Goal: Task Accomplishment & Management: Manage account settings

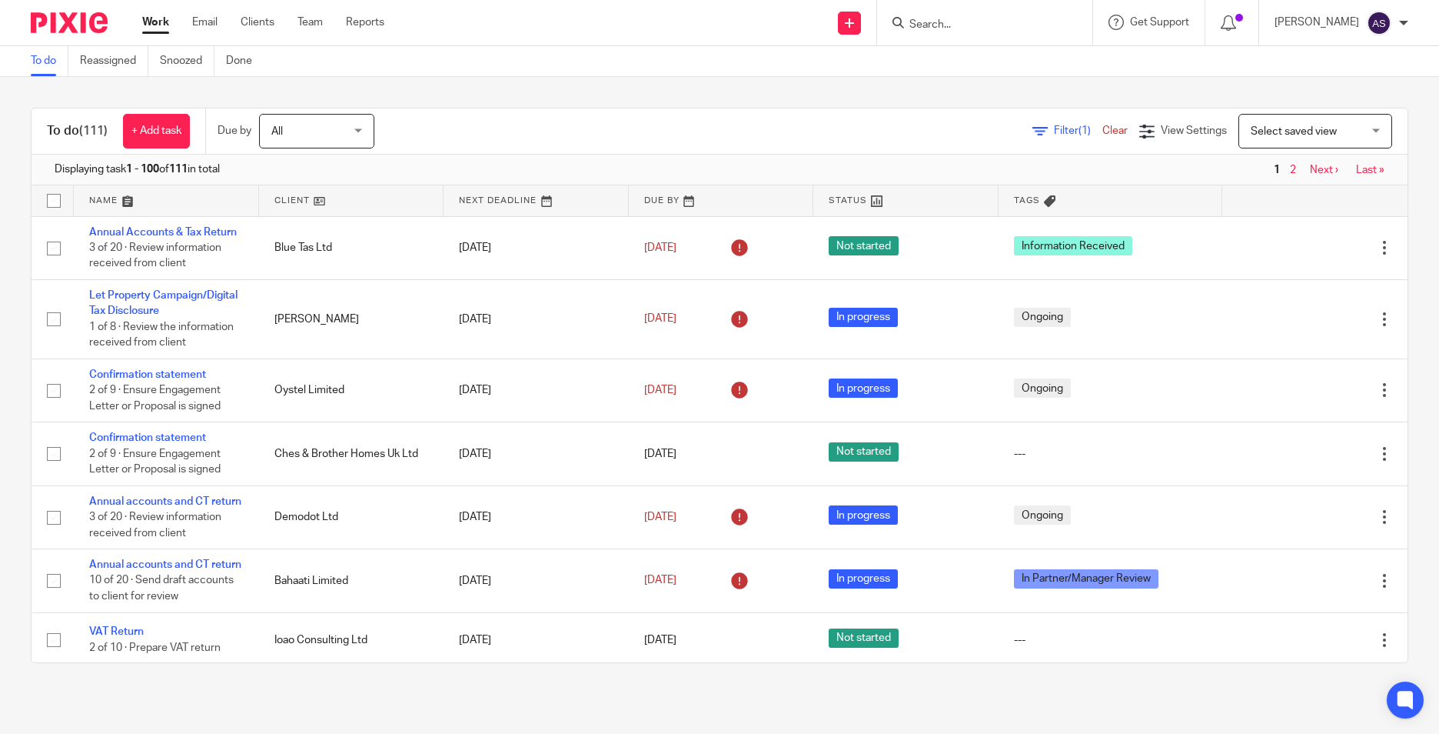
click at [929, 15] on form at bounding box center [990, 22] width 164 height 19
click at [932, 22] on input "Search" at bounding box center [977, 25] width 138 height 14
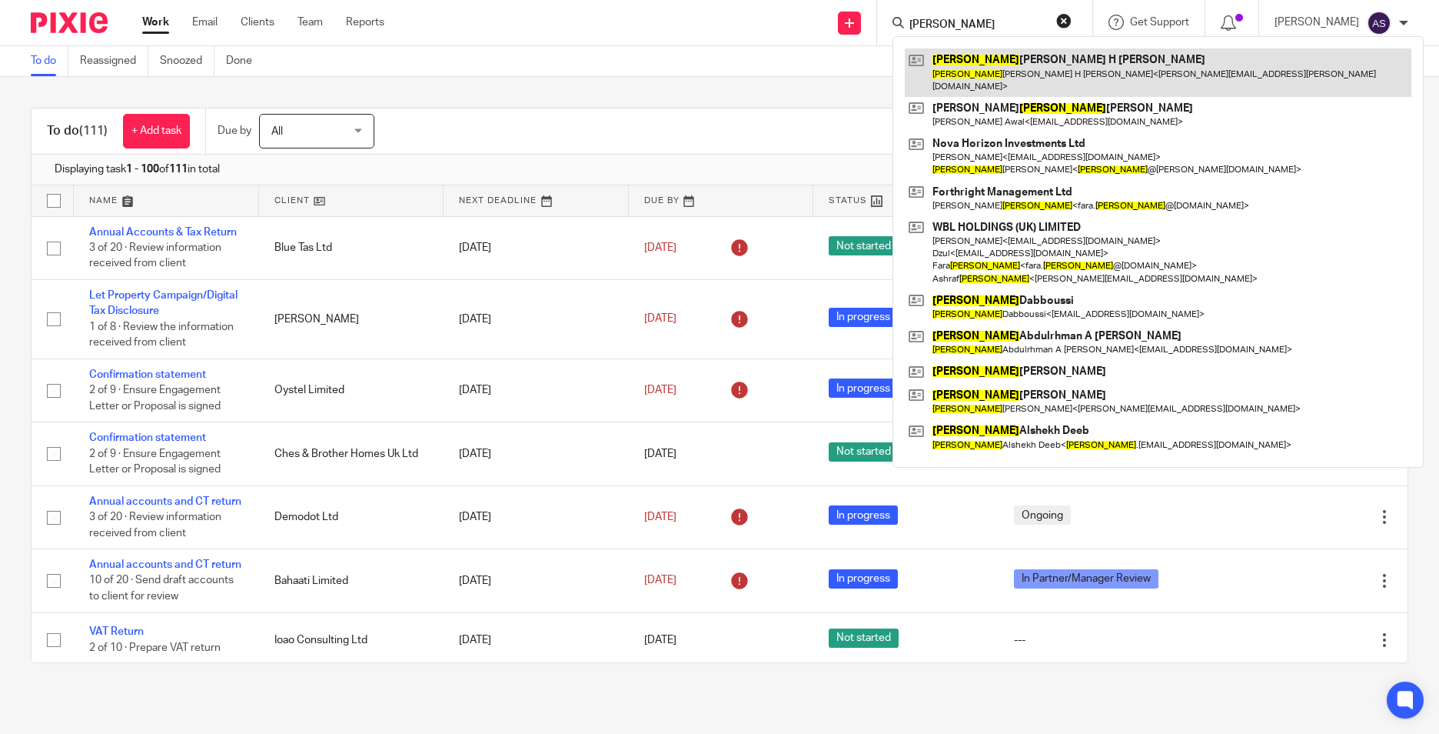
type input "mohammad"
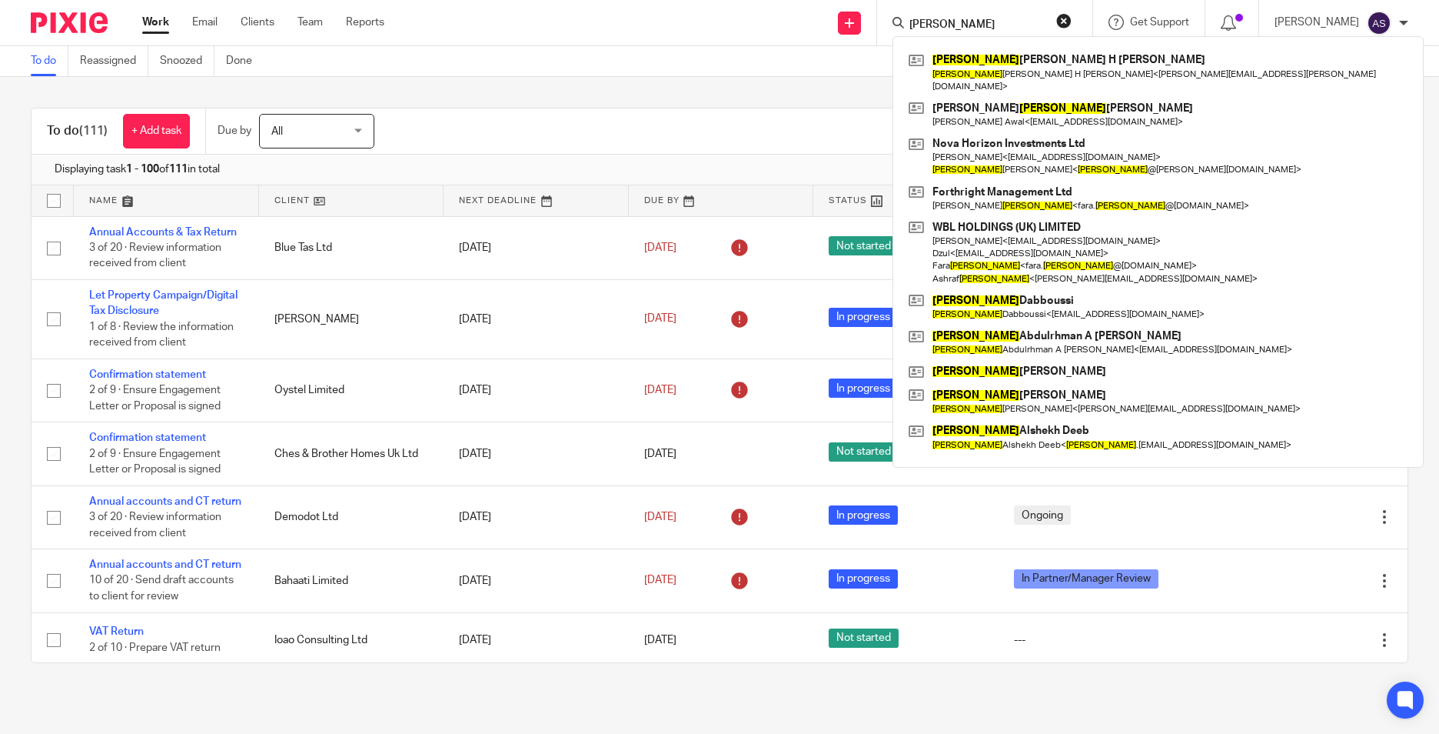
drag, startPoint x: 596, startPoint y: 109, endPoint x: 514, endPoint y: 109, distance: 81.5
click at [596, 109] on div "To do (111) + Add task Due by All All Today Tomorrow This week Next week This m…" at bounding box center [720, 131] width 1376 height 46
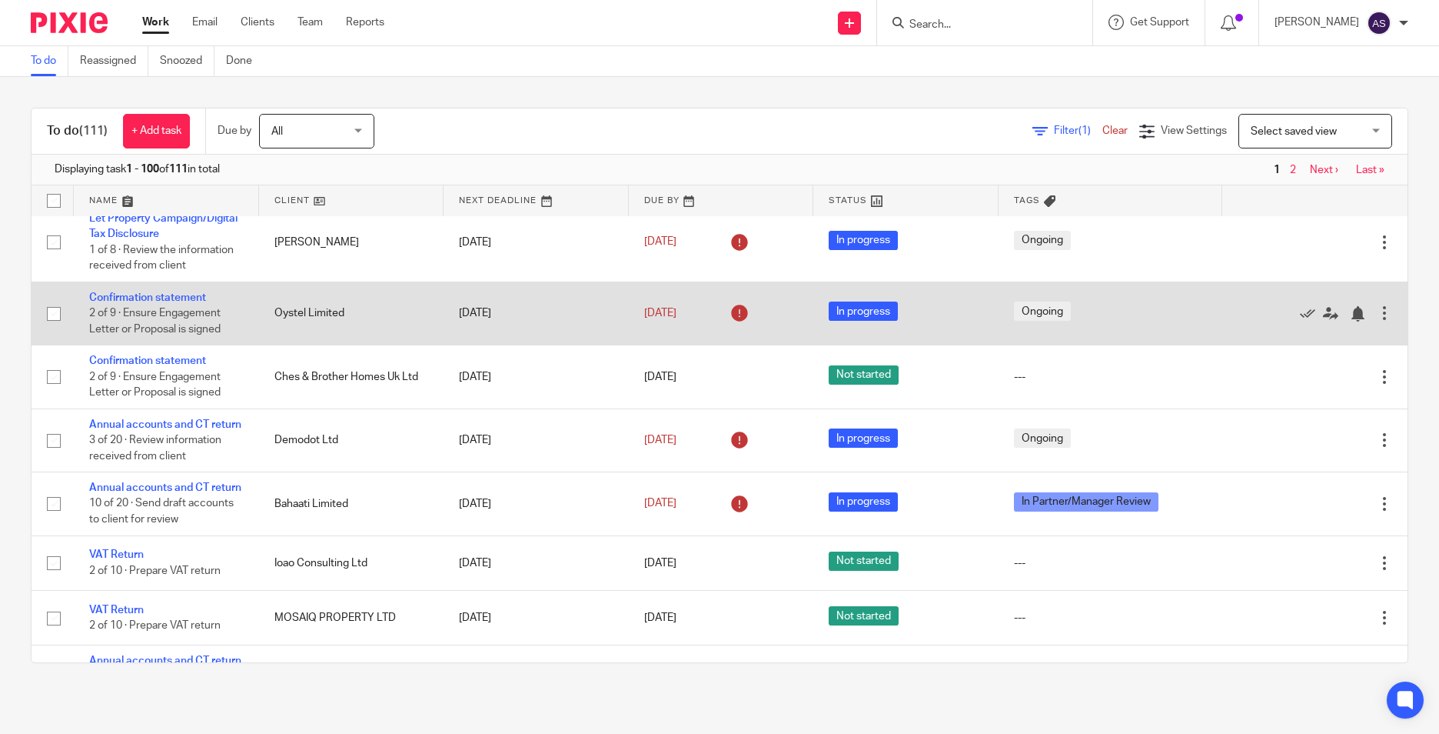
scroll to position [154, 0]
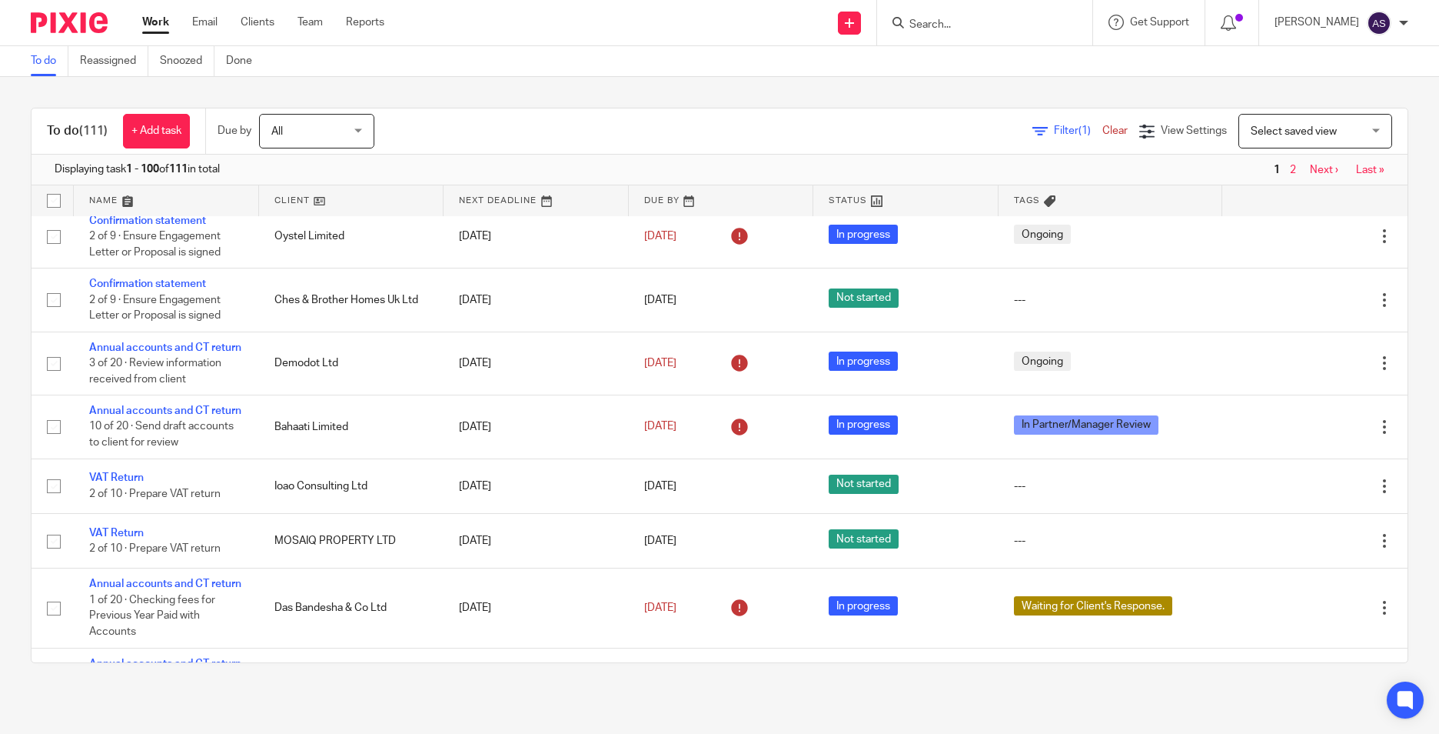
click at [943, 25] on input "Search" at bounding box center [977, 25] width 138 height 14
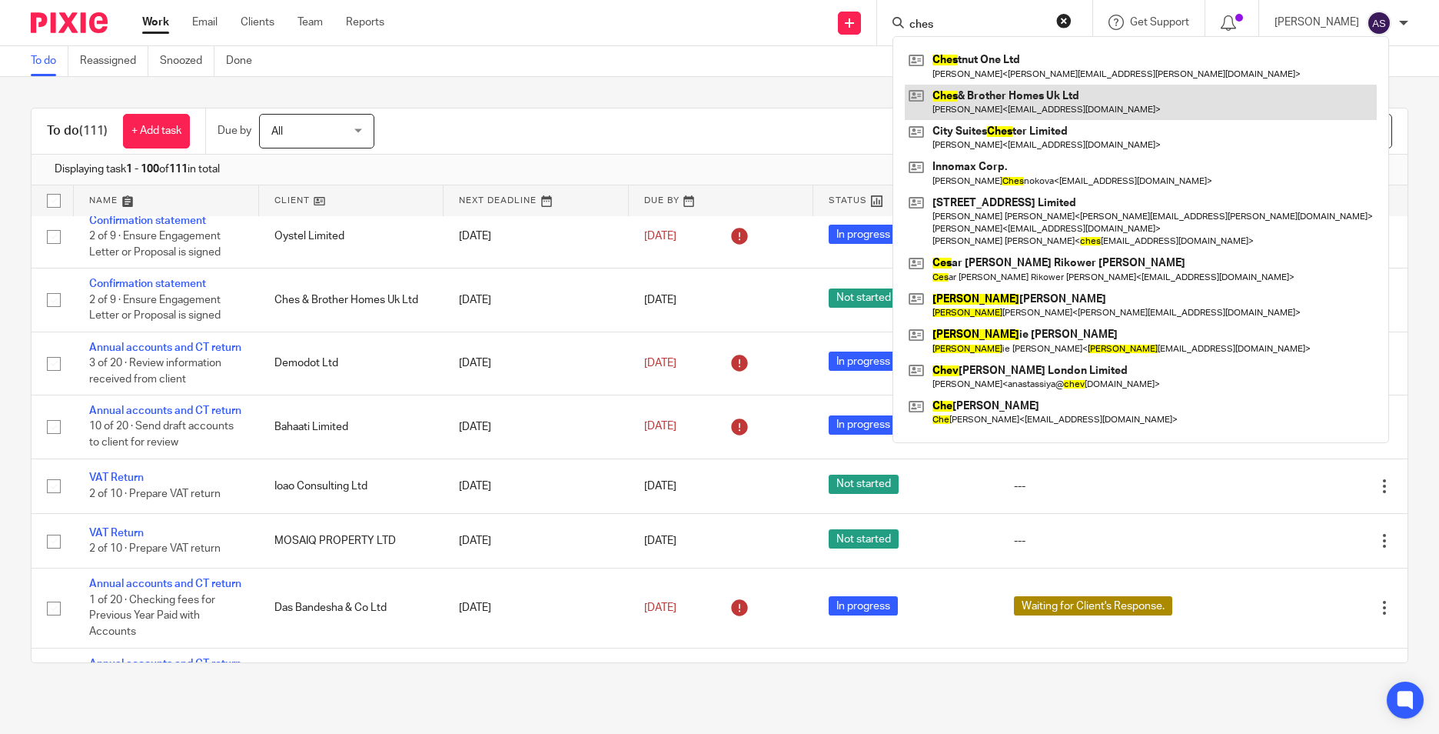
type input "ches"
click at [970, 95] on link at bounding box center [1141, 102] width 472 height 35
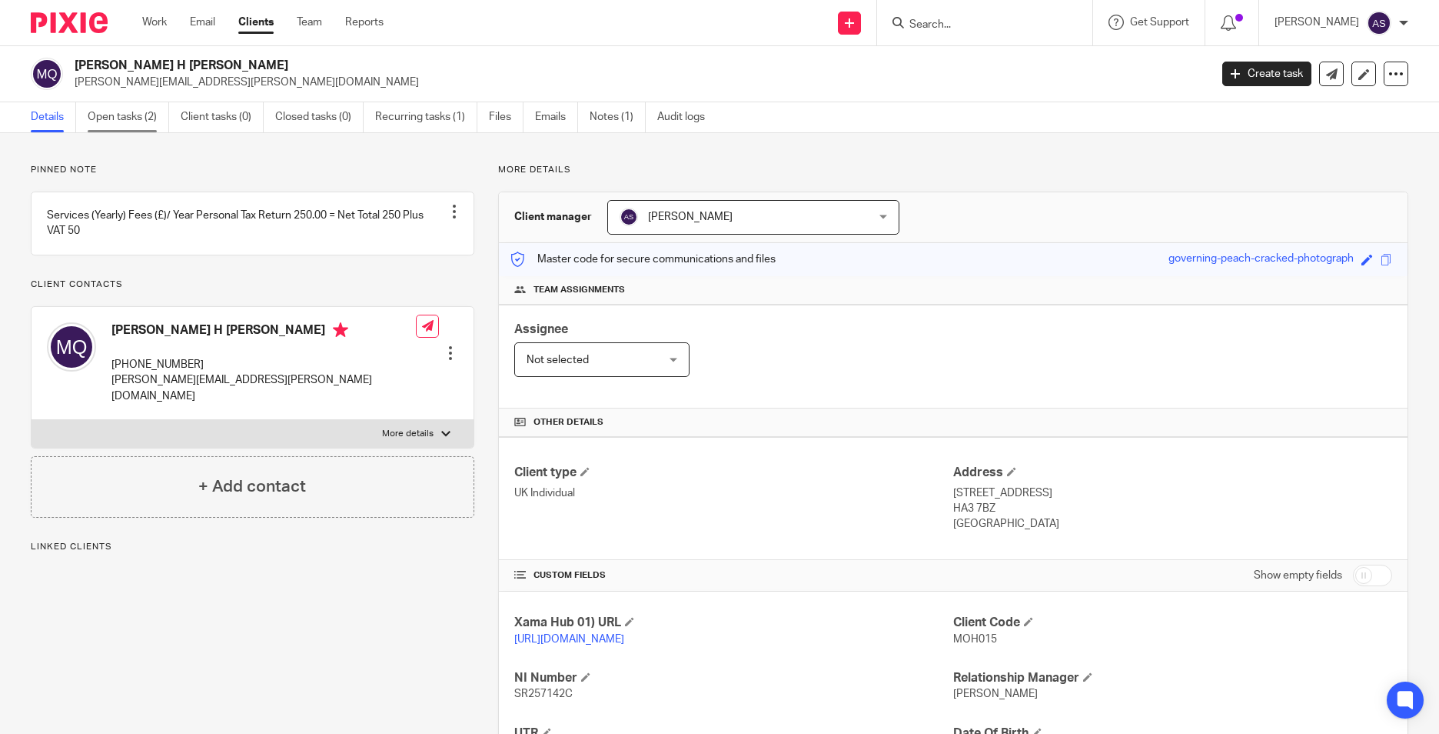
click at [121, 124] on link "Open tasks (2)" at bounding box center [129, 117] width 82 height 30
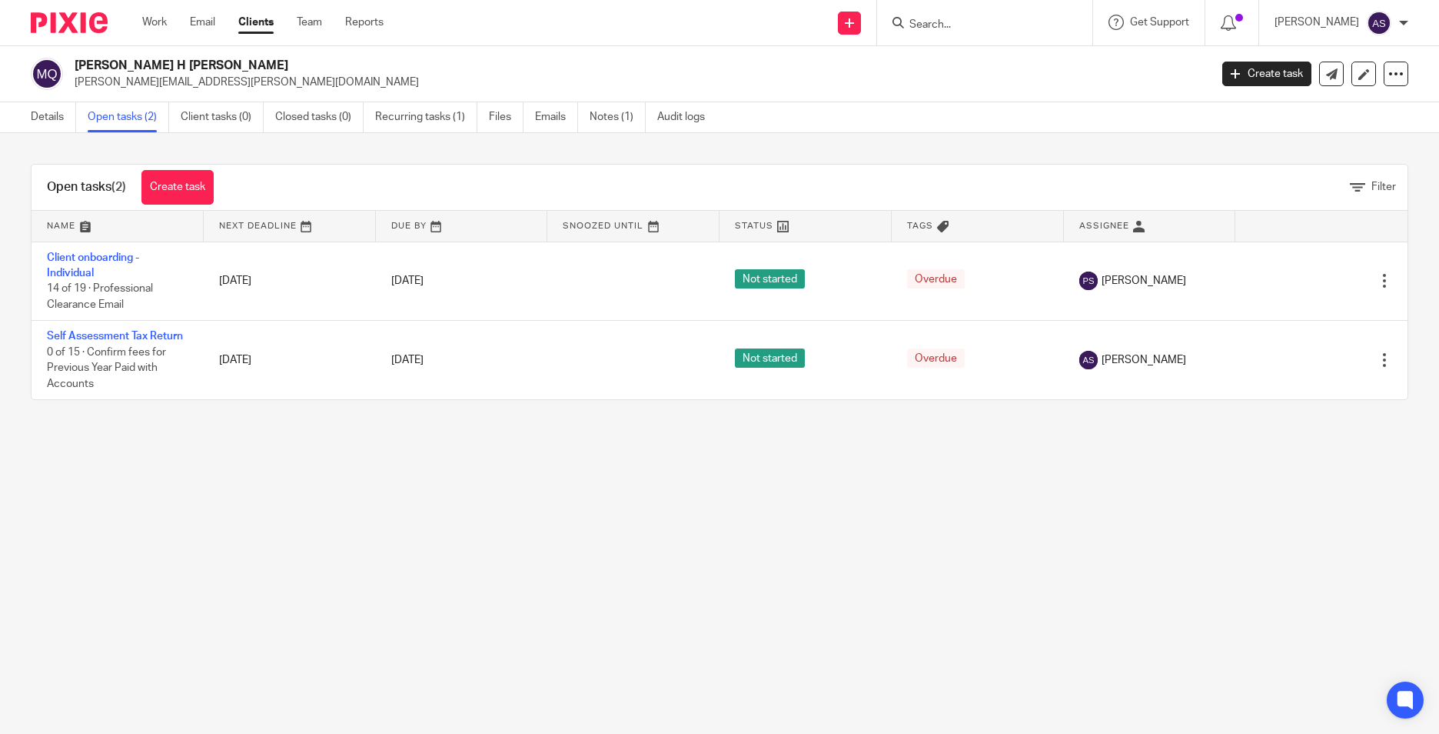
drag, startPoint x: 939, startPoint y: 24, endPoint x: 993, endPoint y: 42, distance: 57.4
click at [939, 24] on input "Search" at bounding box center [977, 25] width 138 height 14
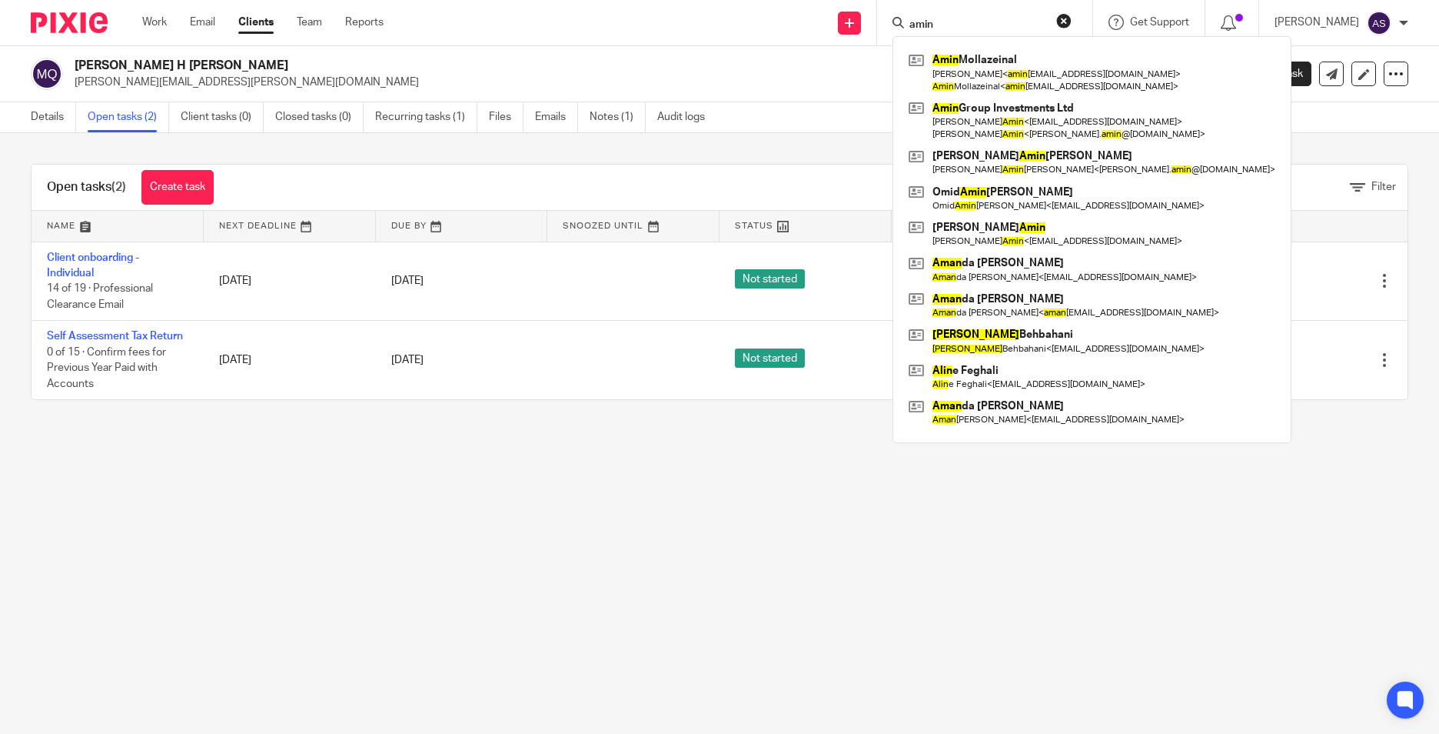
click at [942, 26] on input "amin" at bounding box center [977, 25] width 138 height 14
drag, startPoint x: 960, startPoint y: 21, endPoint x: 908, endPoint y: 21, distance: 52.3
click at [960, 21] on input "amin" at bounding box center [977, 25] width 138 height 14
click at [926, 20] on input "amin" at bounding box center [977, 25] width 138 height 14
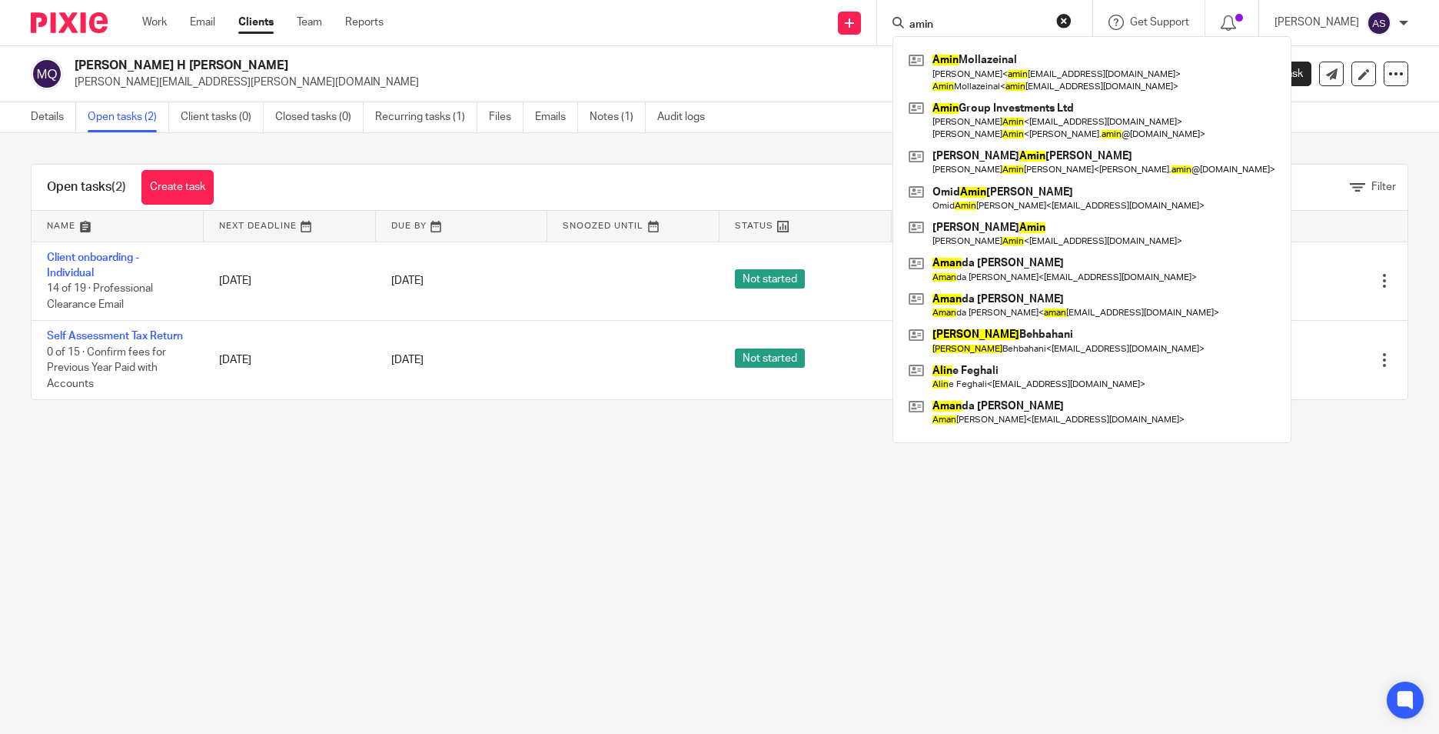
click at [926, 20] on input "amin" at bounding box center [977, 25] width 138 height 14
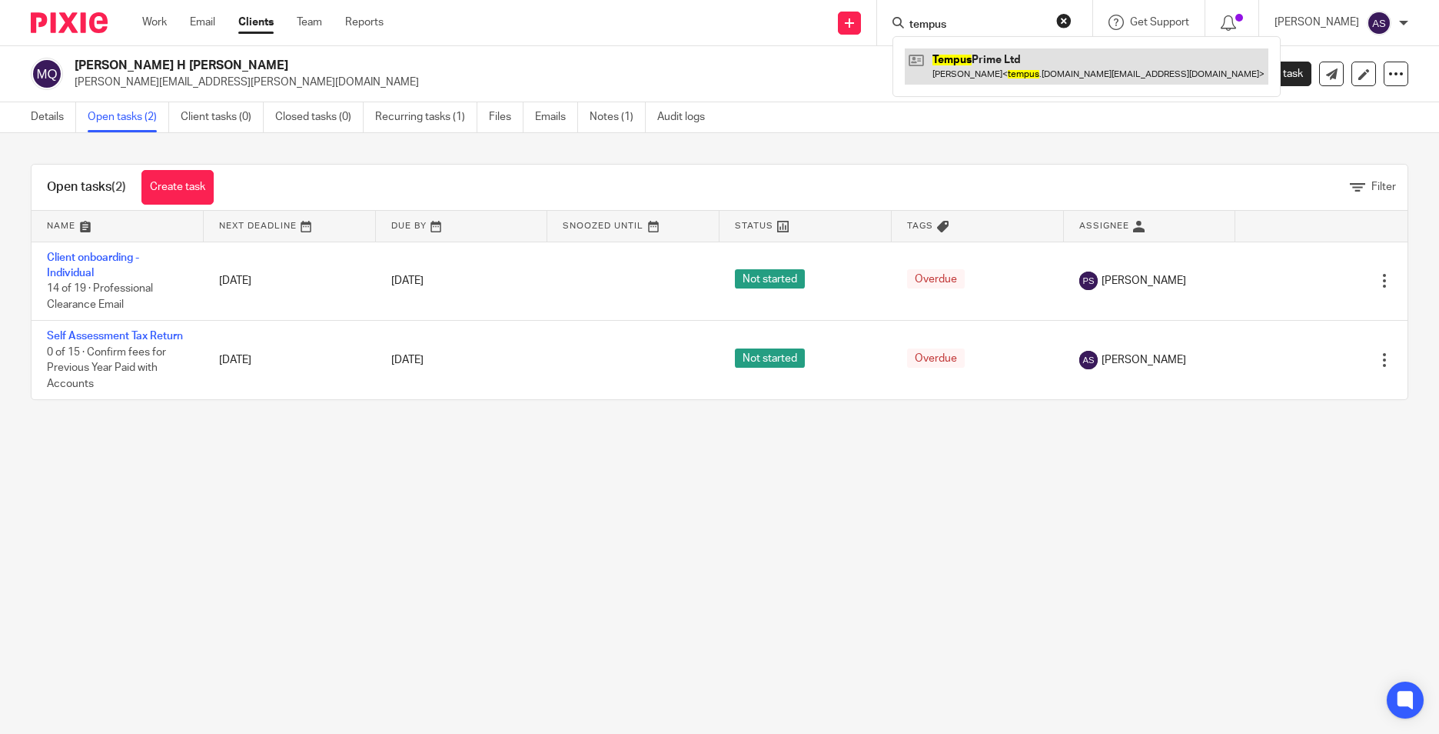
type input "tempus"
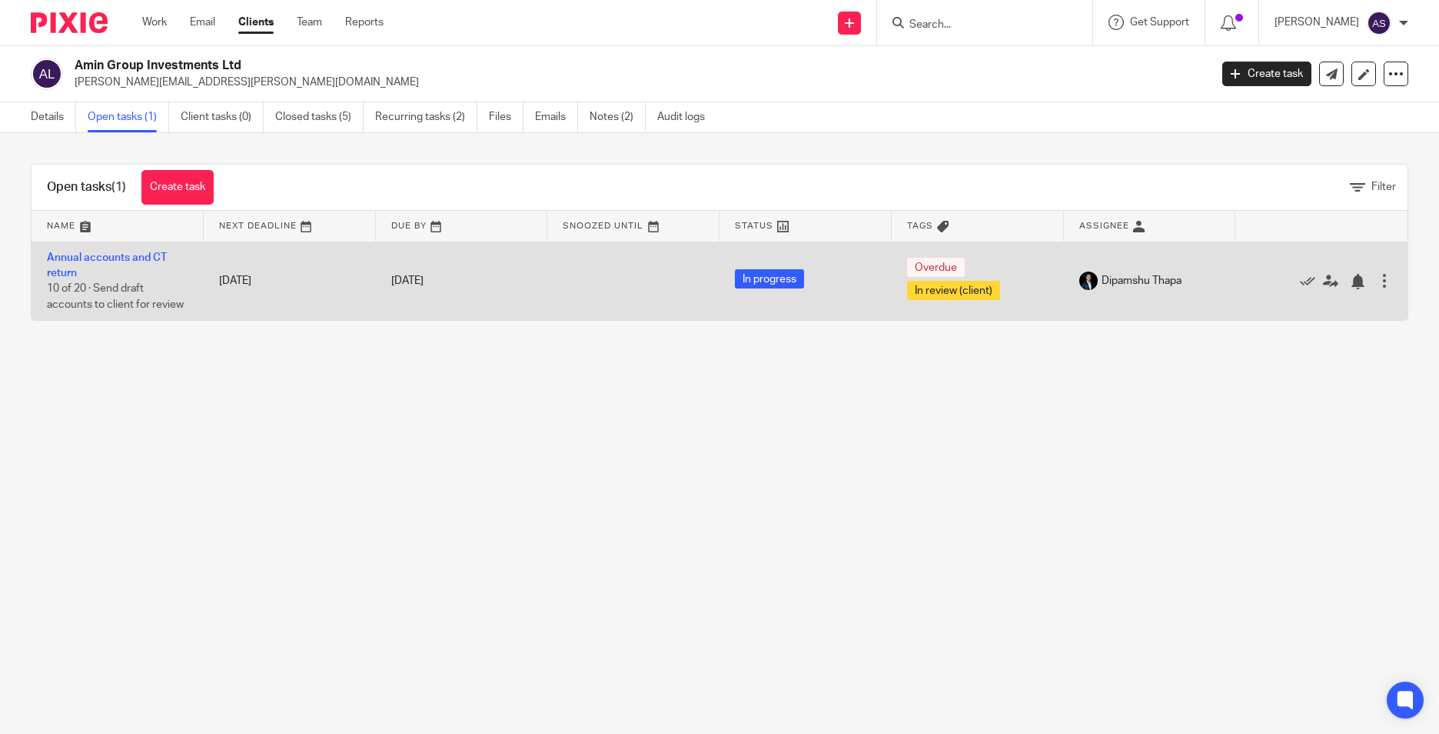
click at [85, 265] on td "Annual accounts and CT return 10 of 20 · Send draft accounts to client for revi…" at bounding box center [118, 280] width 172 height 78
click at [103, 258] on link "Annual accounts and CT return" at bounding box center [107, 265] width 120 height 26
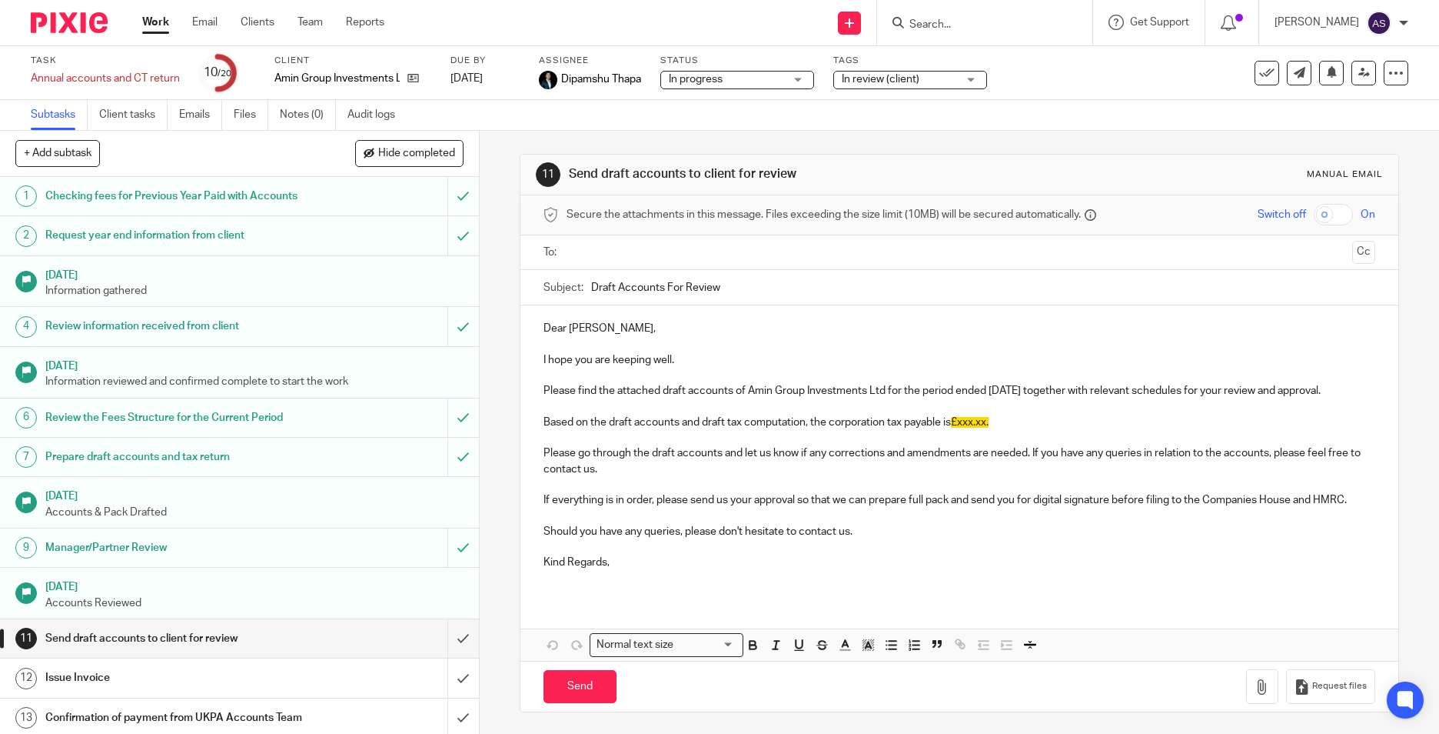
scroll to position [308, 0]
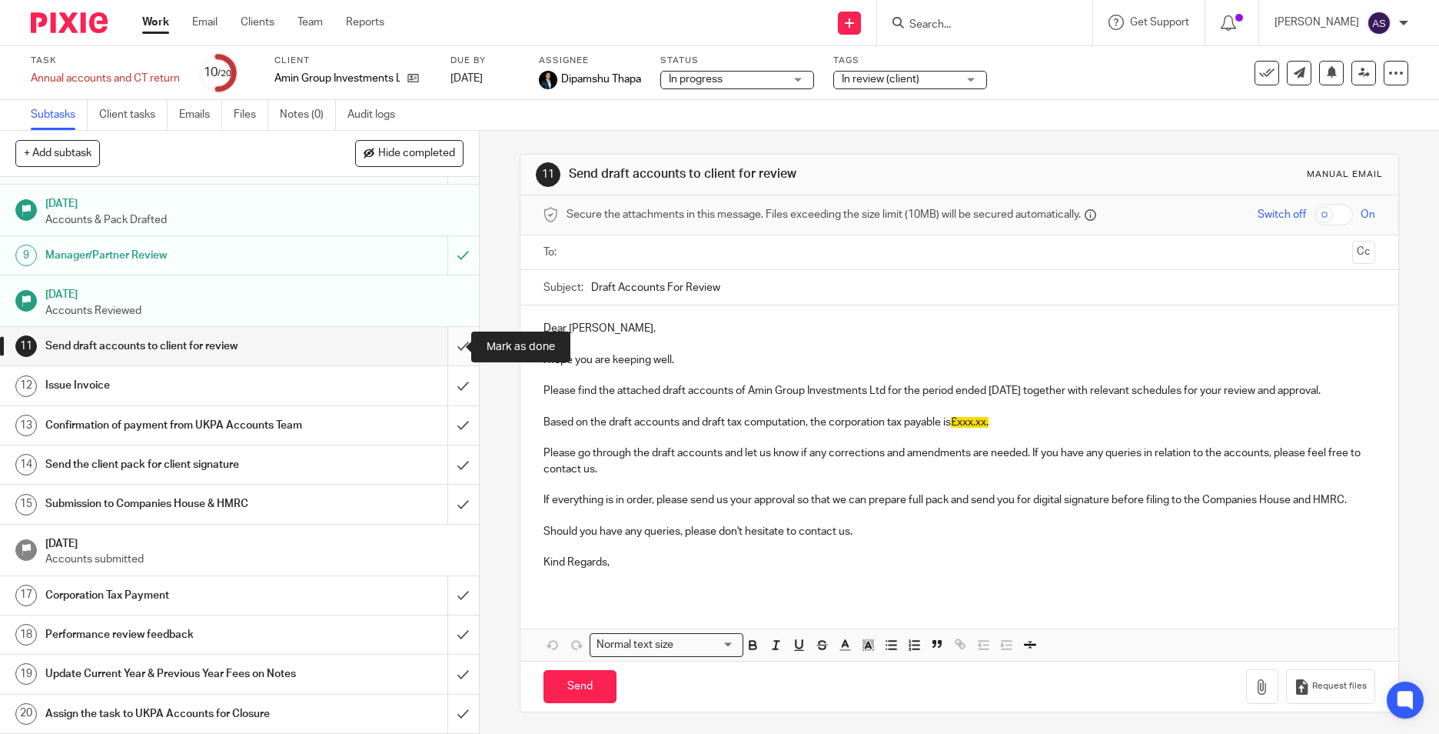
click at [454, 346] on input "submit" at bounding box center [239, 346] width 479 height 38
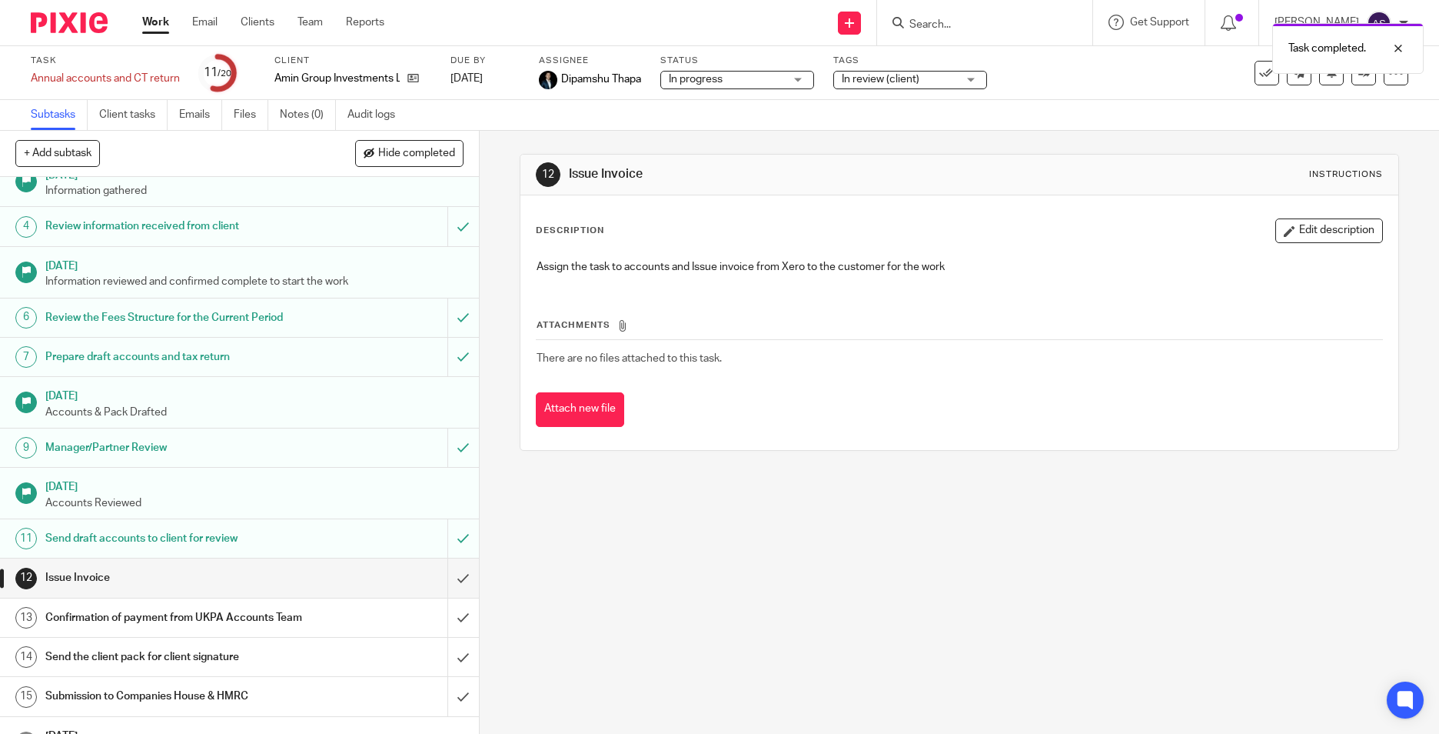
scroll to position [339, 0]
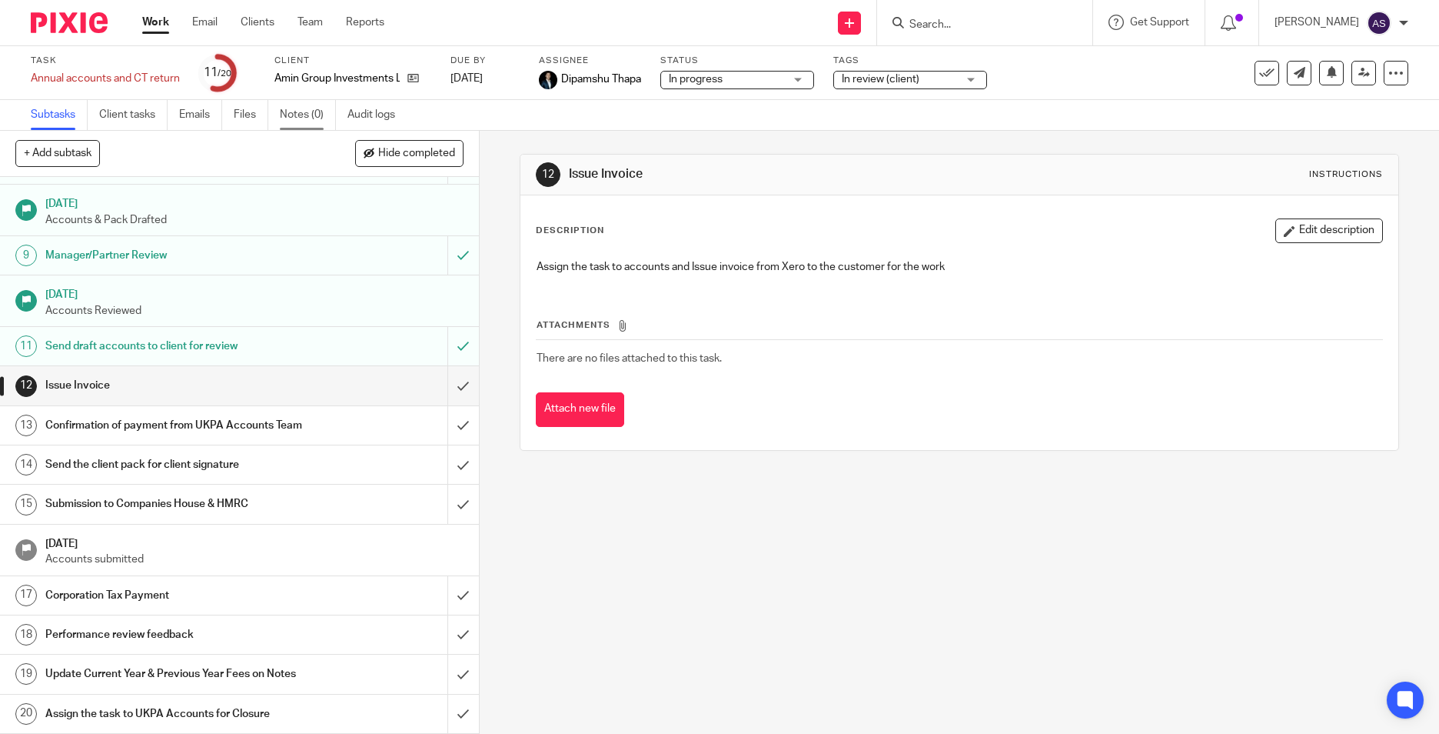
click at [328, 118] on link "Notes (0)" at bounding box center [308, 115] width 56 height 30
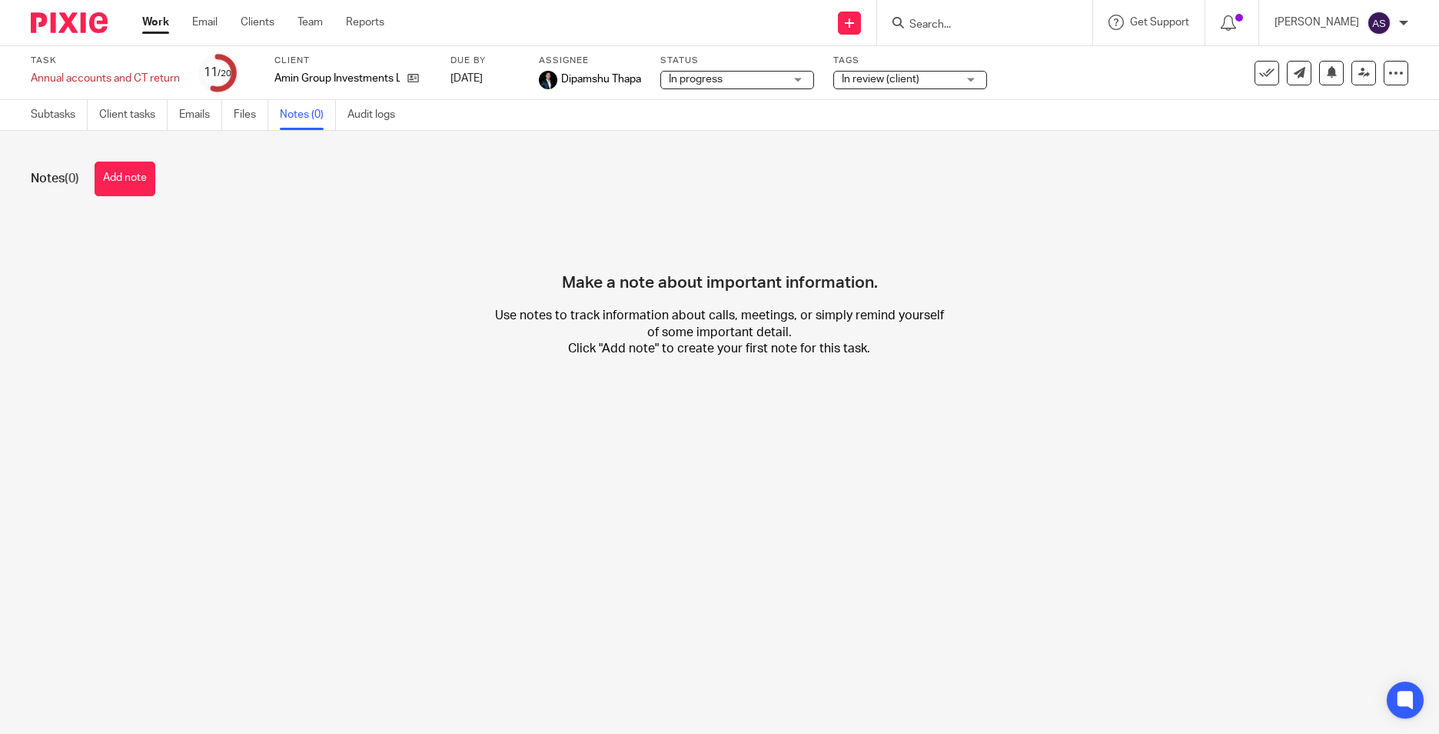
click at [105, 175] on button "Add note" at bounding box center [125, 178] width 61 height 35
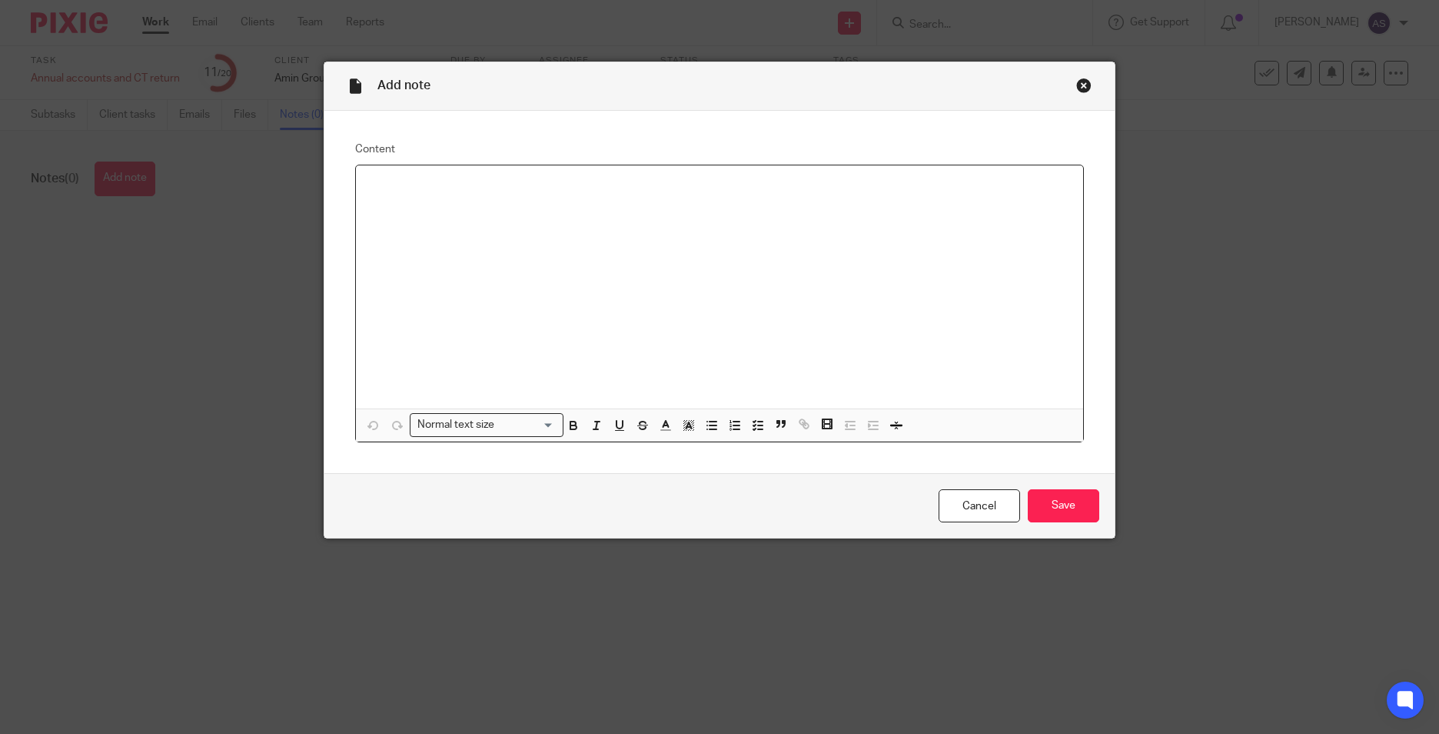
click at [368, 189] on p at bounding box center [719, 185] width 703 height 15
click at [1046, 491] on input "Save" at bounding box center [1064, 505] width 72 height 33
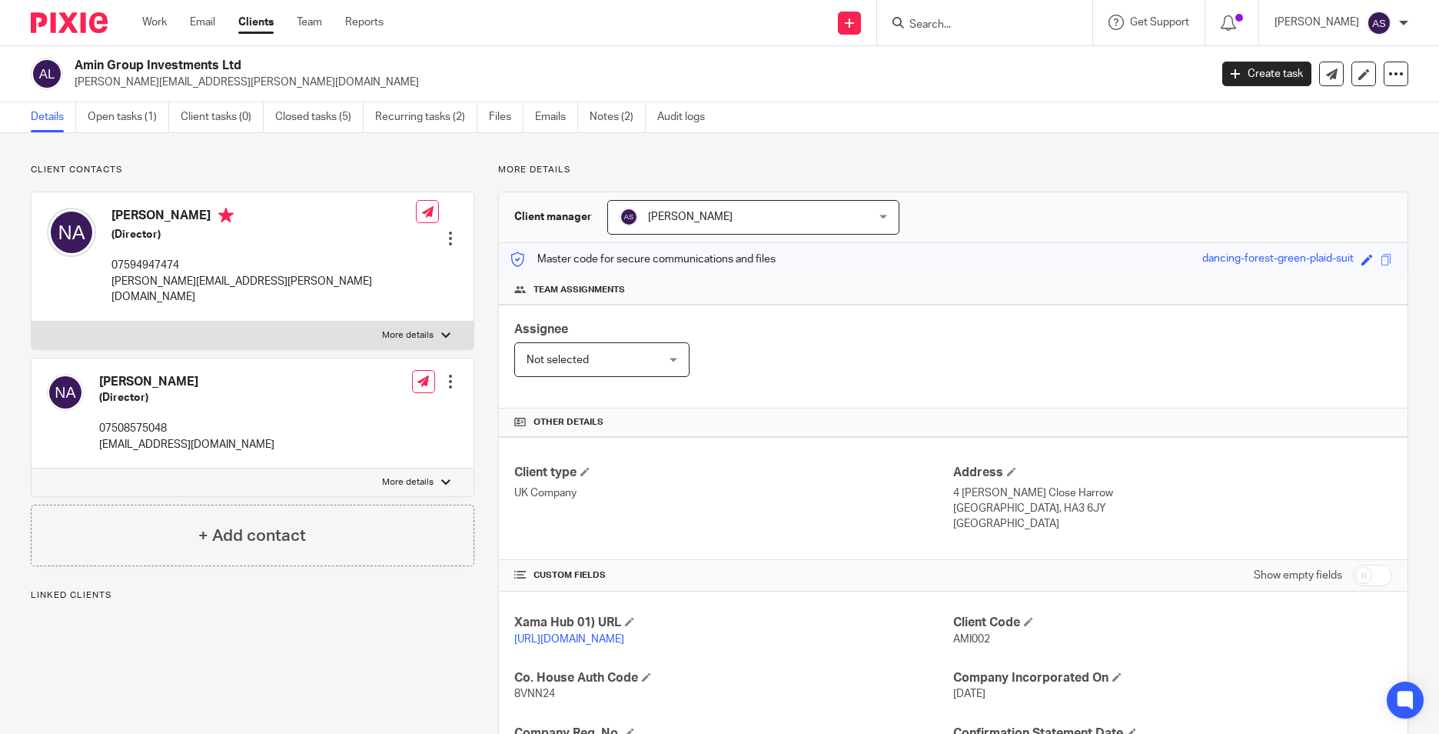
scroll to position [259, 0]
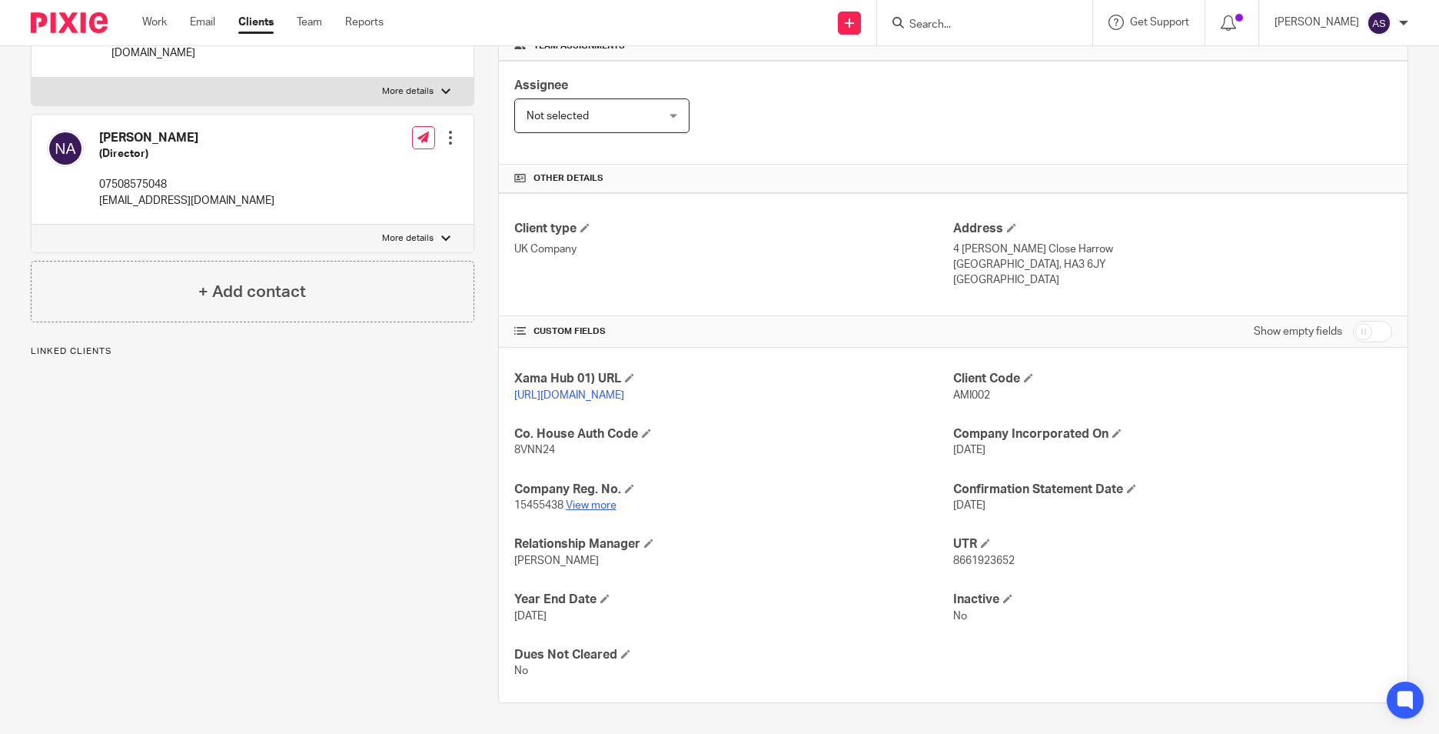
click at [571, 504] on link "View more" at bounding box center [591, 505] width 51 height 11
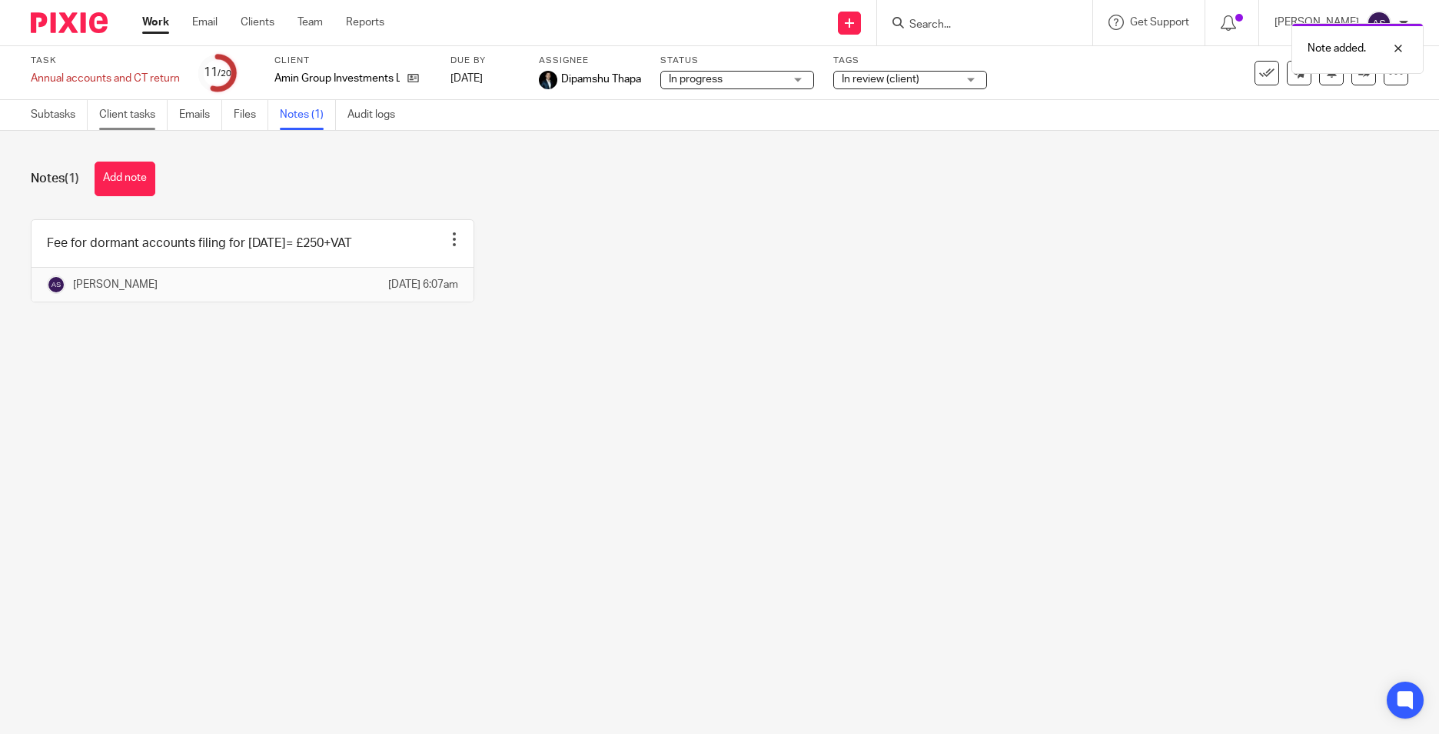
click at [124, 111] on link "Client tasks" at bounding box center [133, 115] width 68 height 30
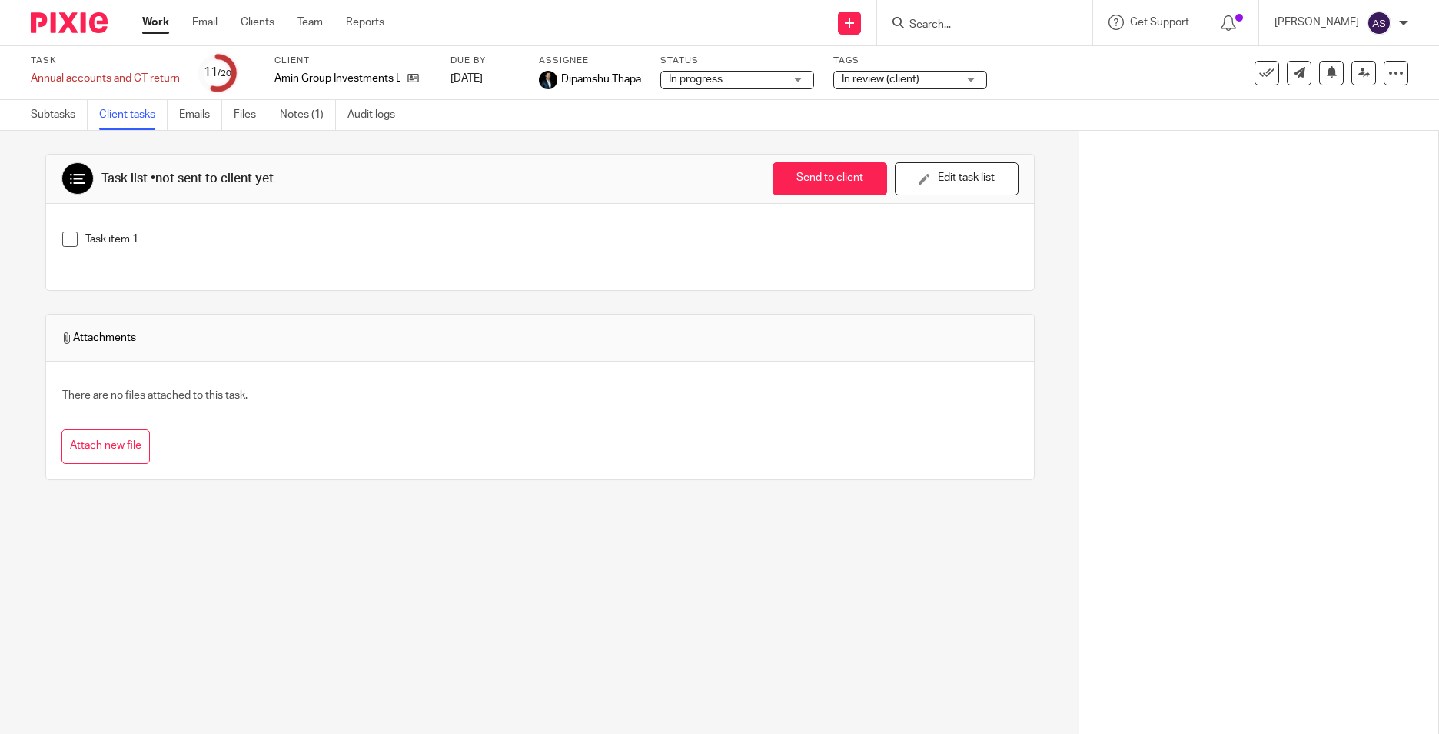
click at [178, 125] on ul "Subtasks Client tasks Emails Files Notes (1) Audit logs" at bounding box center [225, 115] width 388 height 30
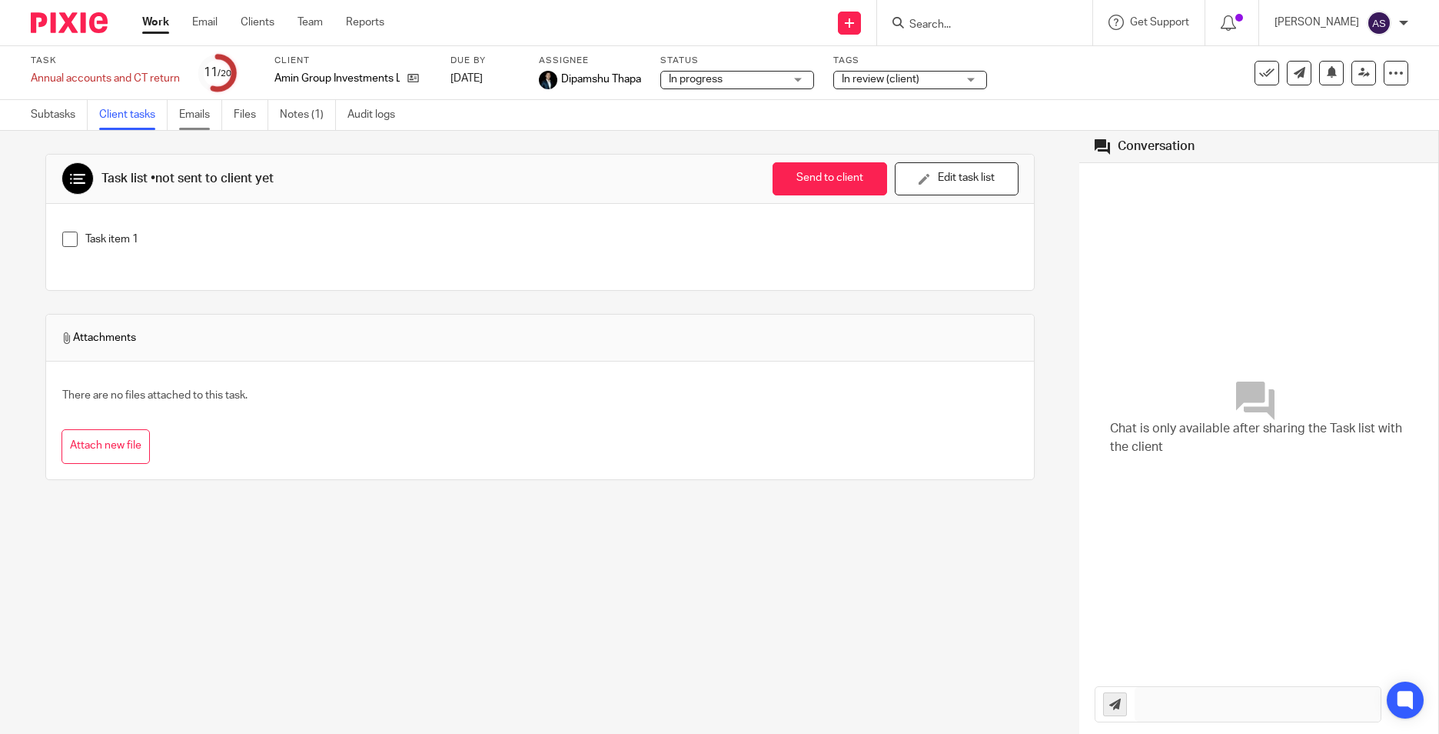
click at [191, 122] on link "Emails" at bounding box center [200, 115] width 43 height 30
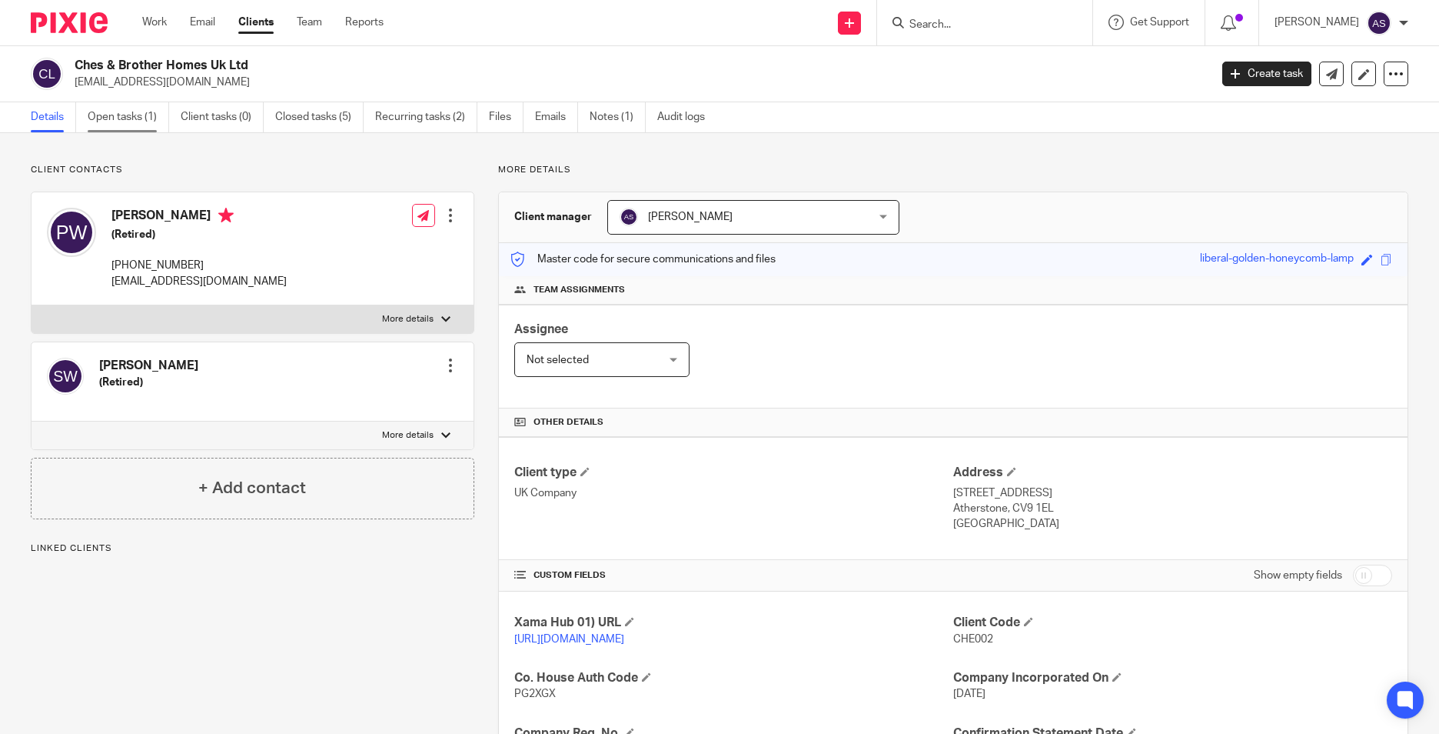
click at [138, 120] on link "Open tasks (1)" at bounding box center [129, 117] width 82 height 30
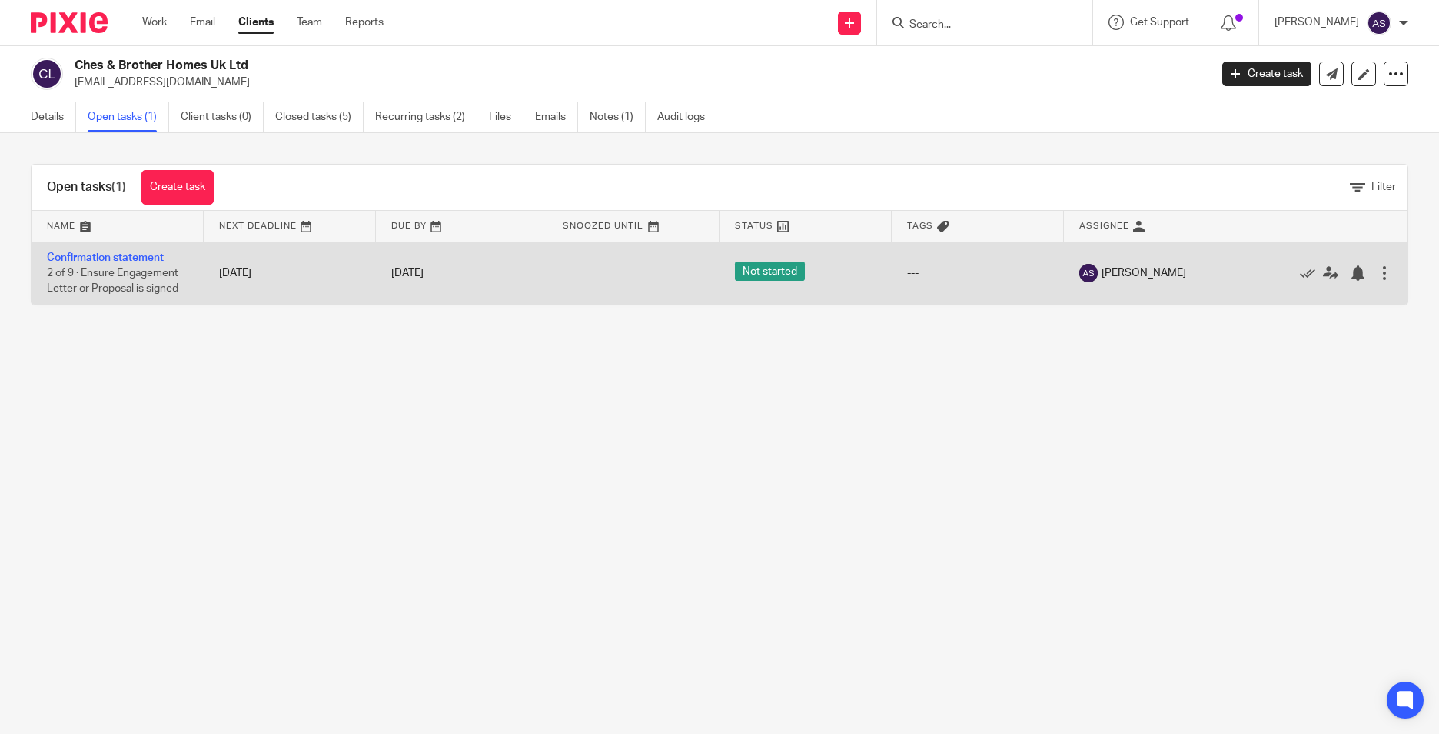
click at [91, 255] on link "Confirmation statement" at bounding box center [105, 257] width 117 height 11
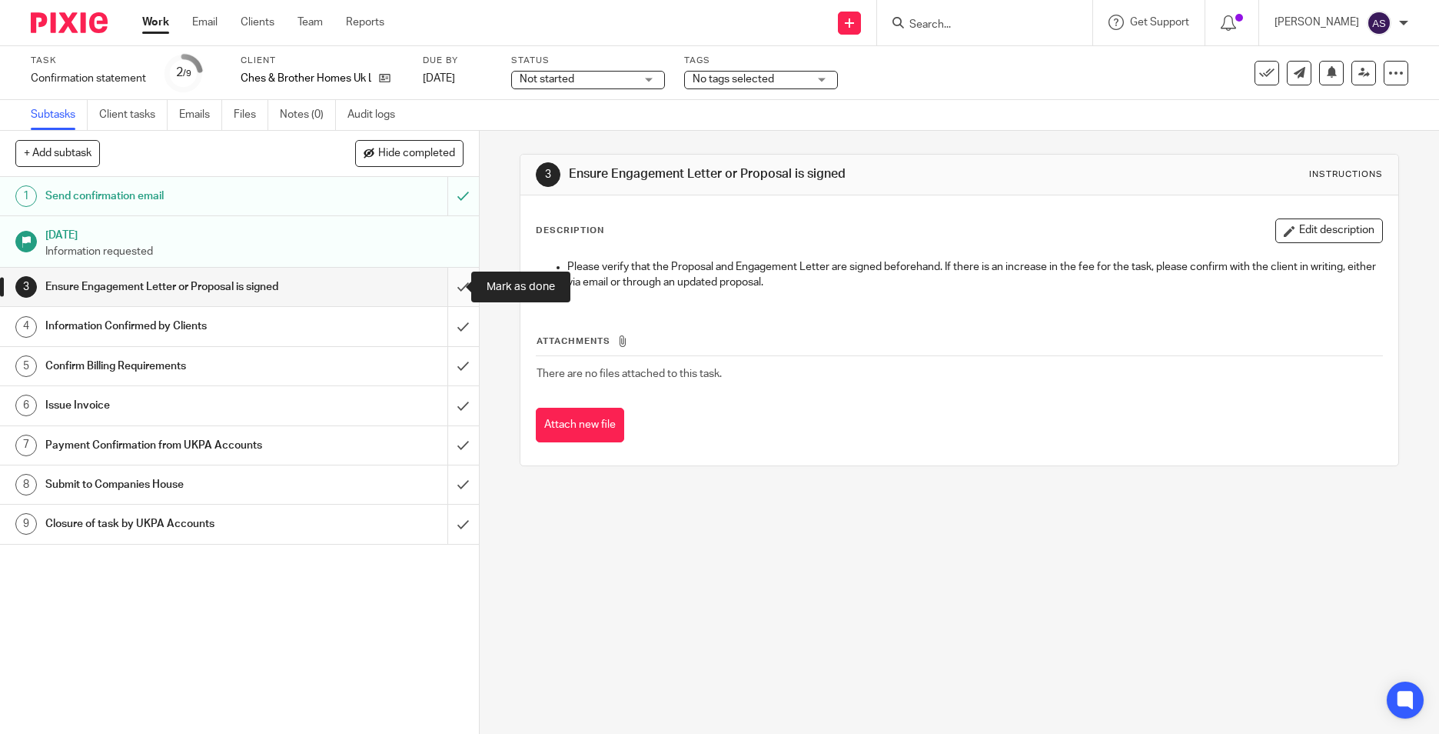
click at [446, 281] on input "submit" at bounding box center [239, 287] width 479 height 38
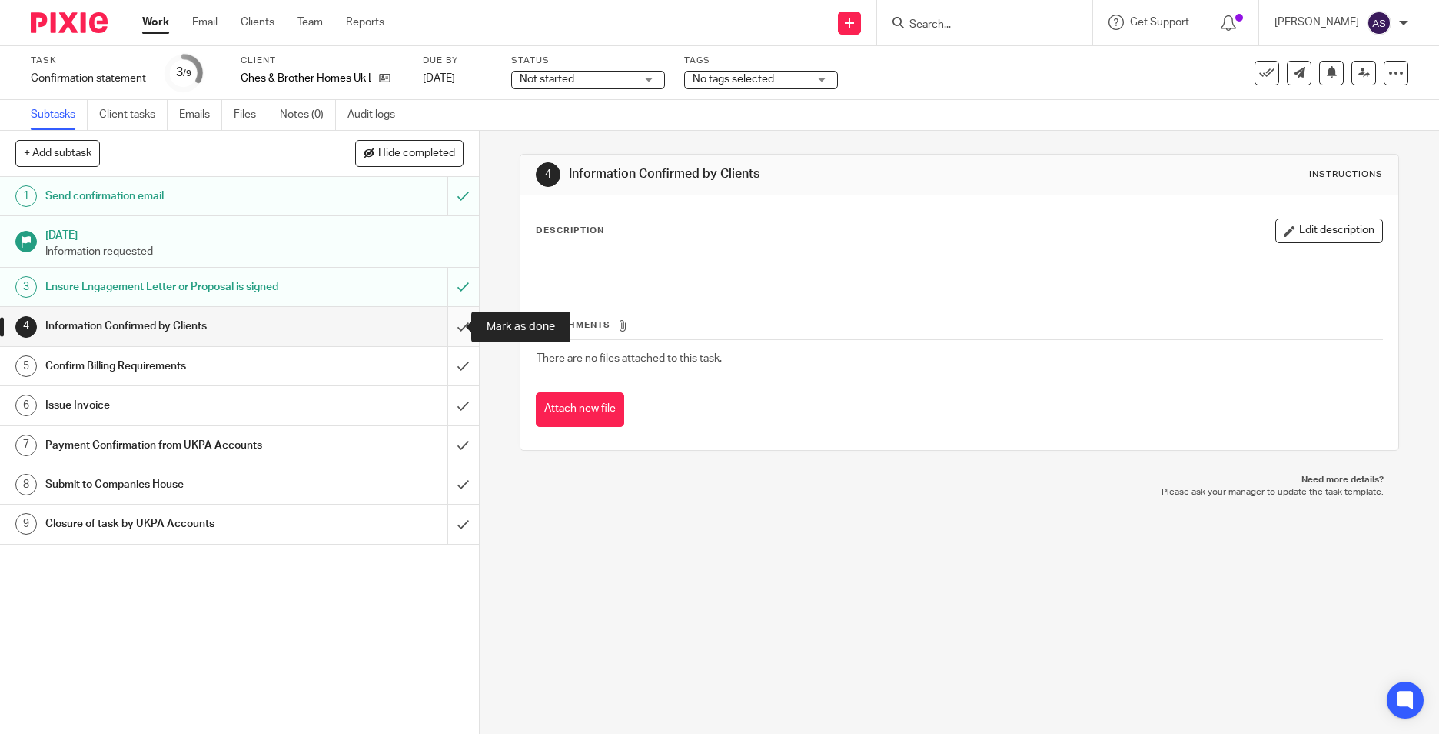
click at [444, 323] on input "submit" at bounding box center [239, 326] width 479 height 38
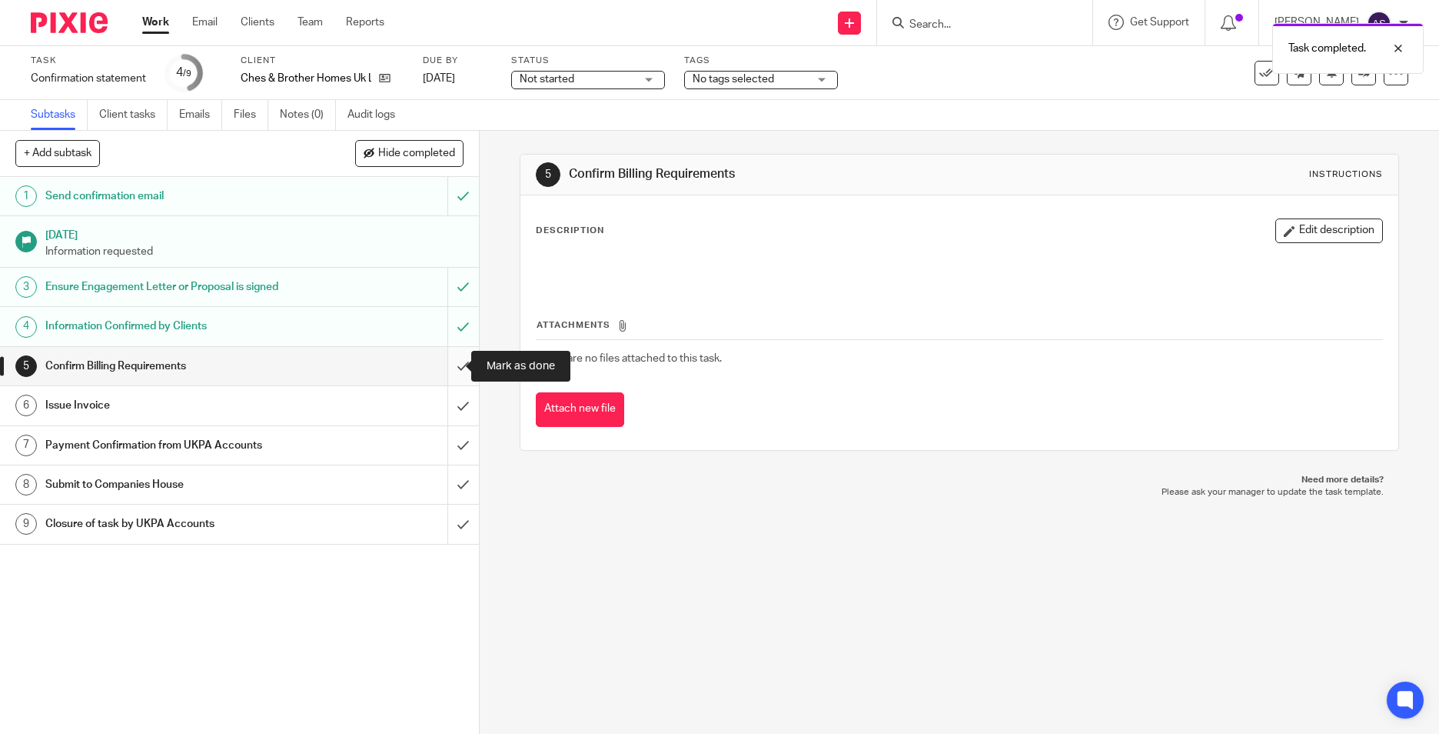
click at [444, 371] on input "submit" at bounding box center [239, 366] width 479 height 38
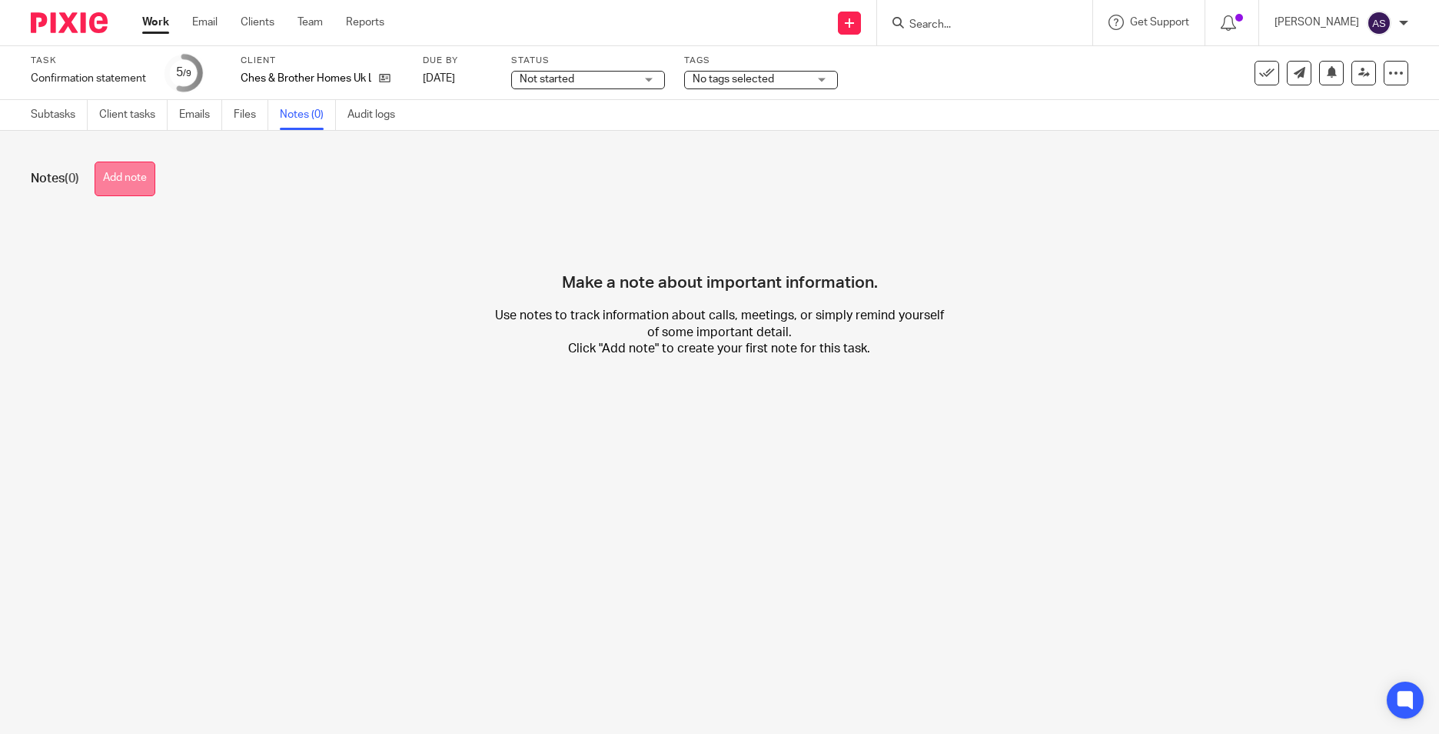
click at [122, 175] on button "Add note" at bounding box center [125, 178] width 61 height 35
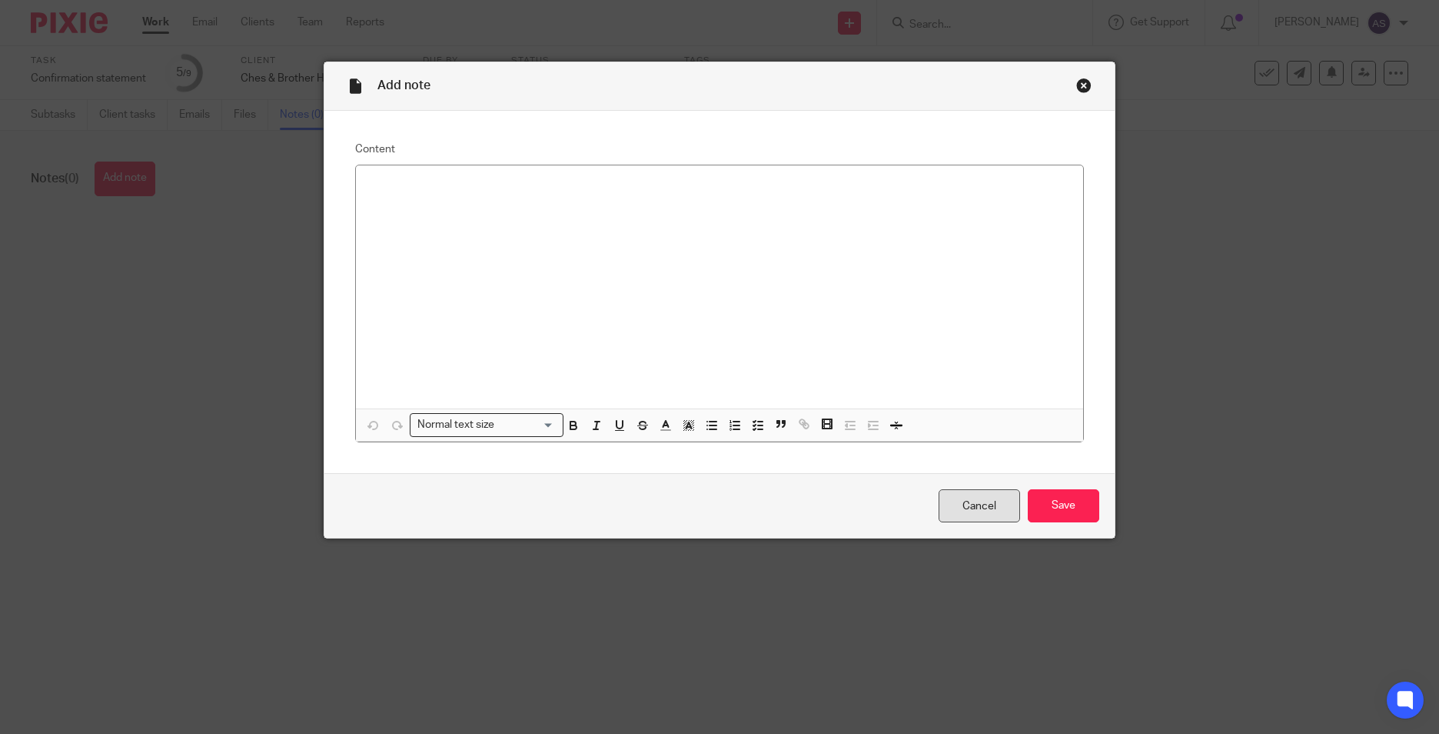
click at [1010, 501] on link "Cancel" at bounding box center [980, 505] width 82 height 33
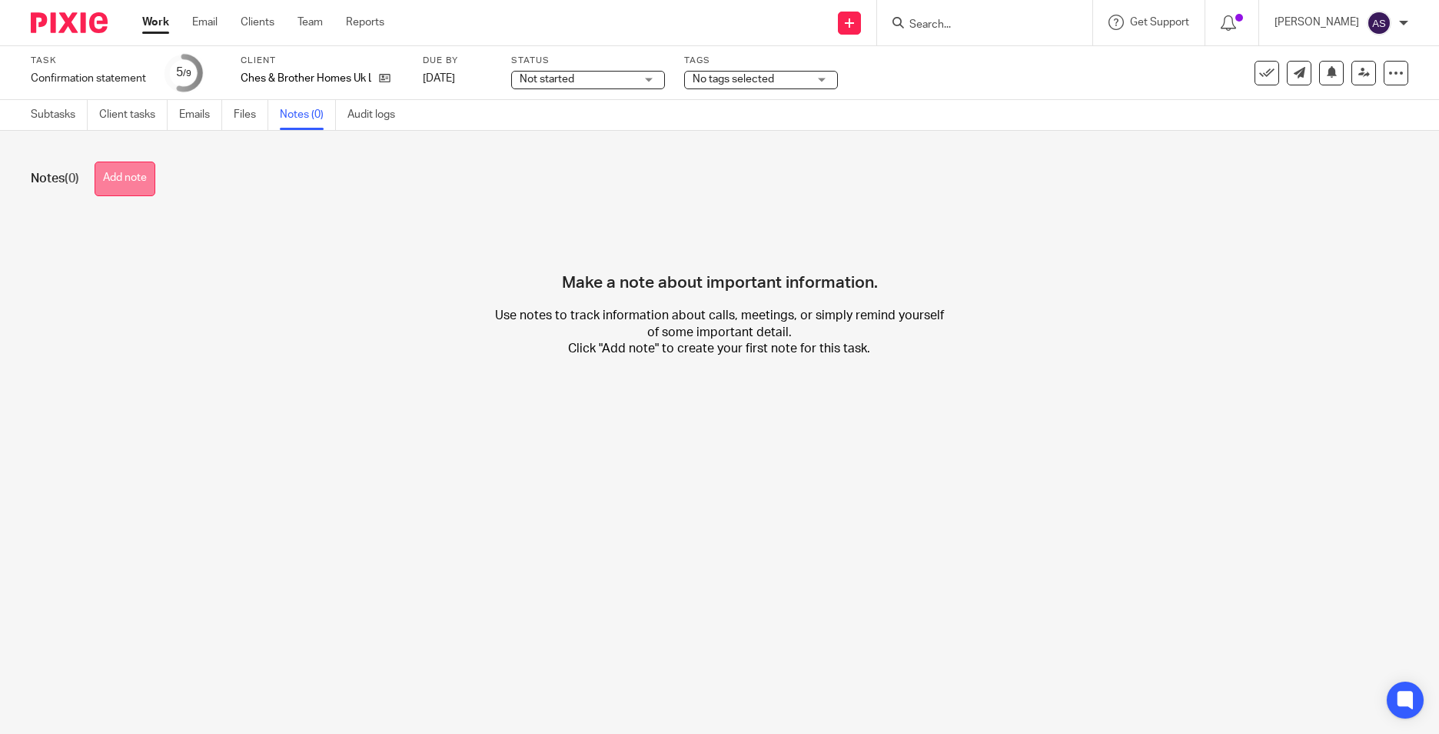
click at [98, 167] on button "Add note" at bounding box center [125, 178] width 61 height 35
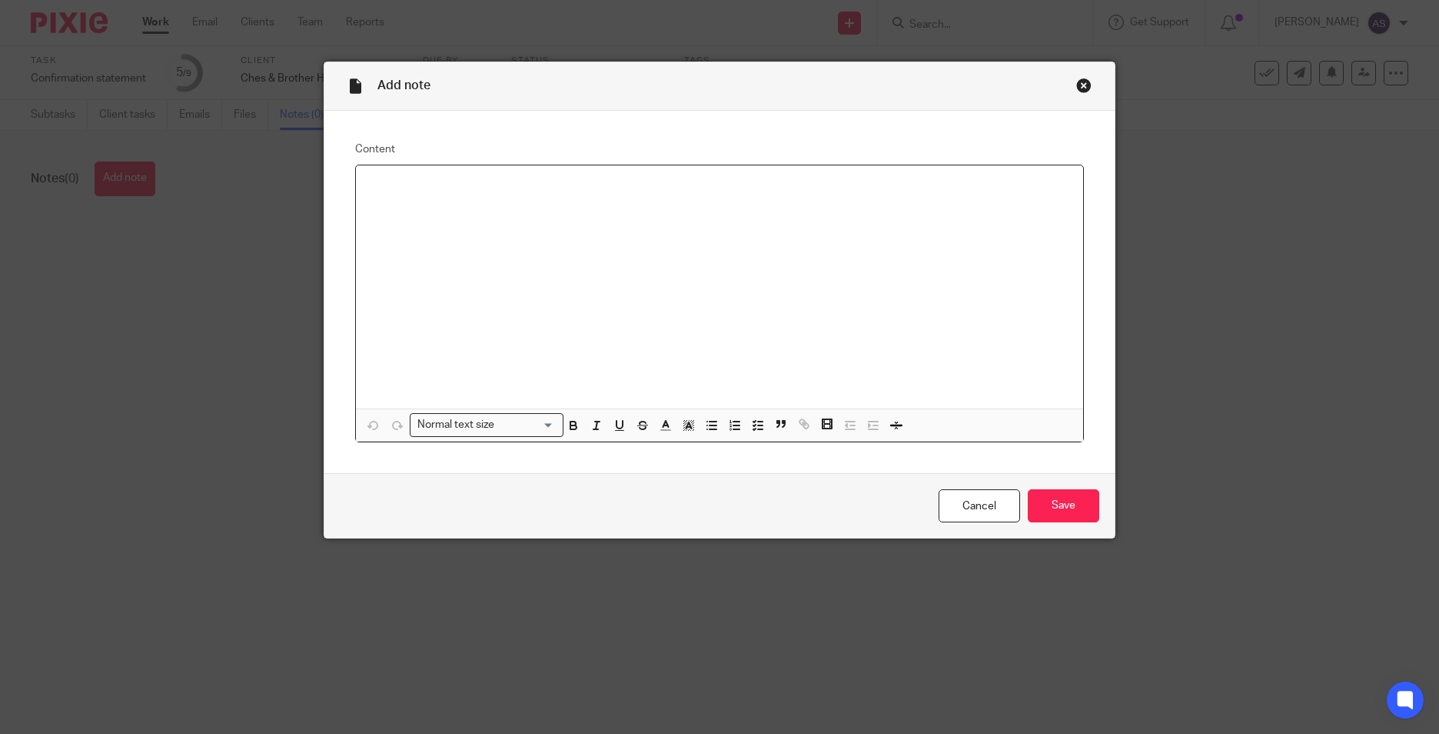
click at [371, 174] on div at bounding box center [719, 286] width 727 height 243
click at [1046, 513] on input "Save" at bounding box center [1064, 505] width 72 height 33
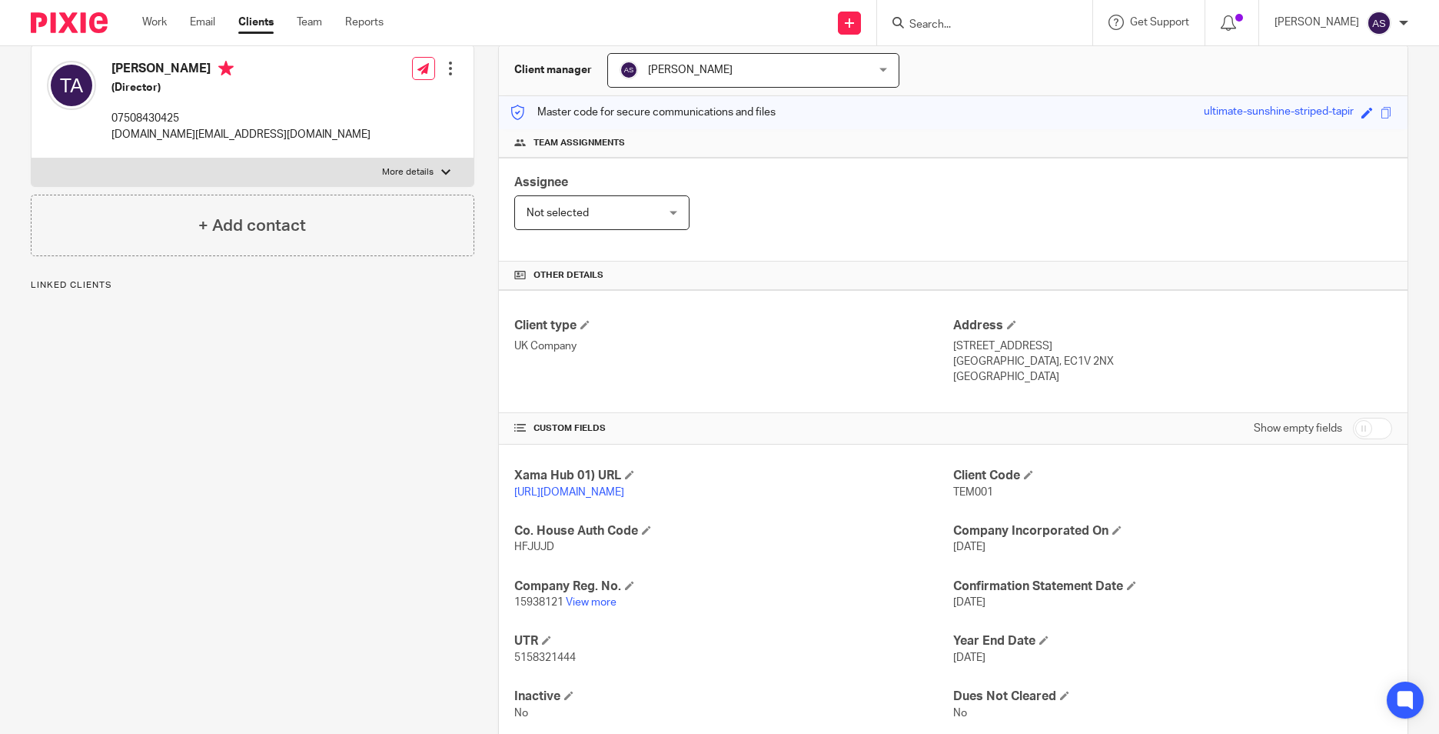
scroll to position [154, 0]
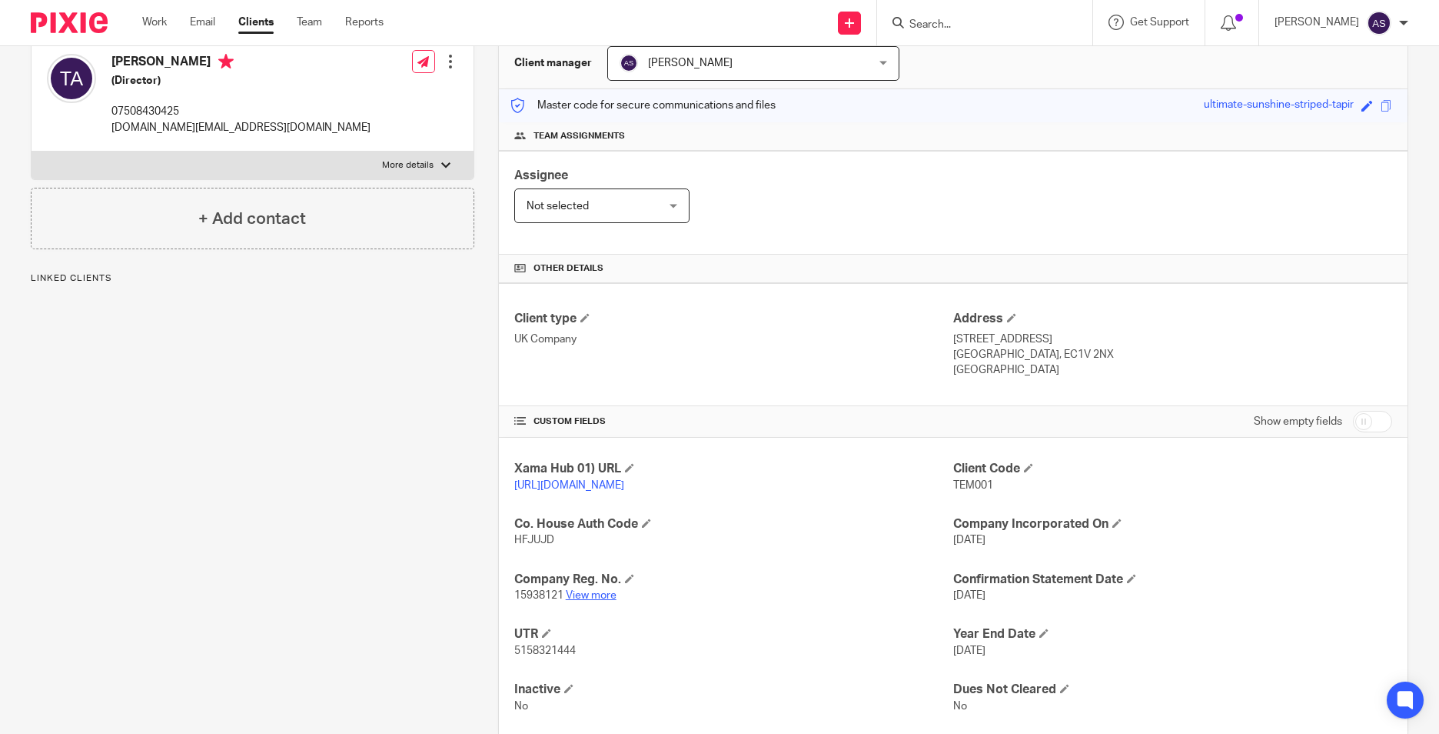
click at [583, 601] on link "View more" at bounding box center [591, 595] width 51 height 11
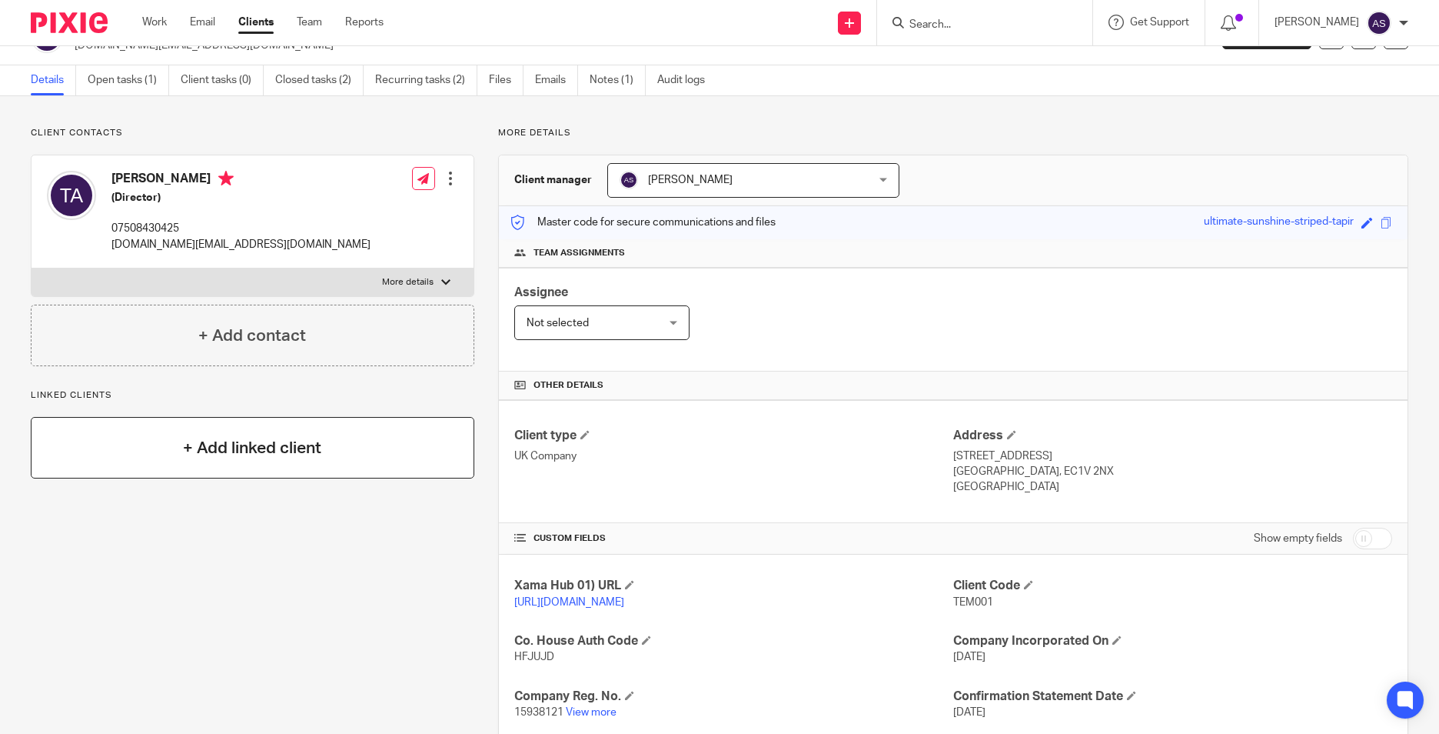
scroll to position [0, 0]
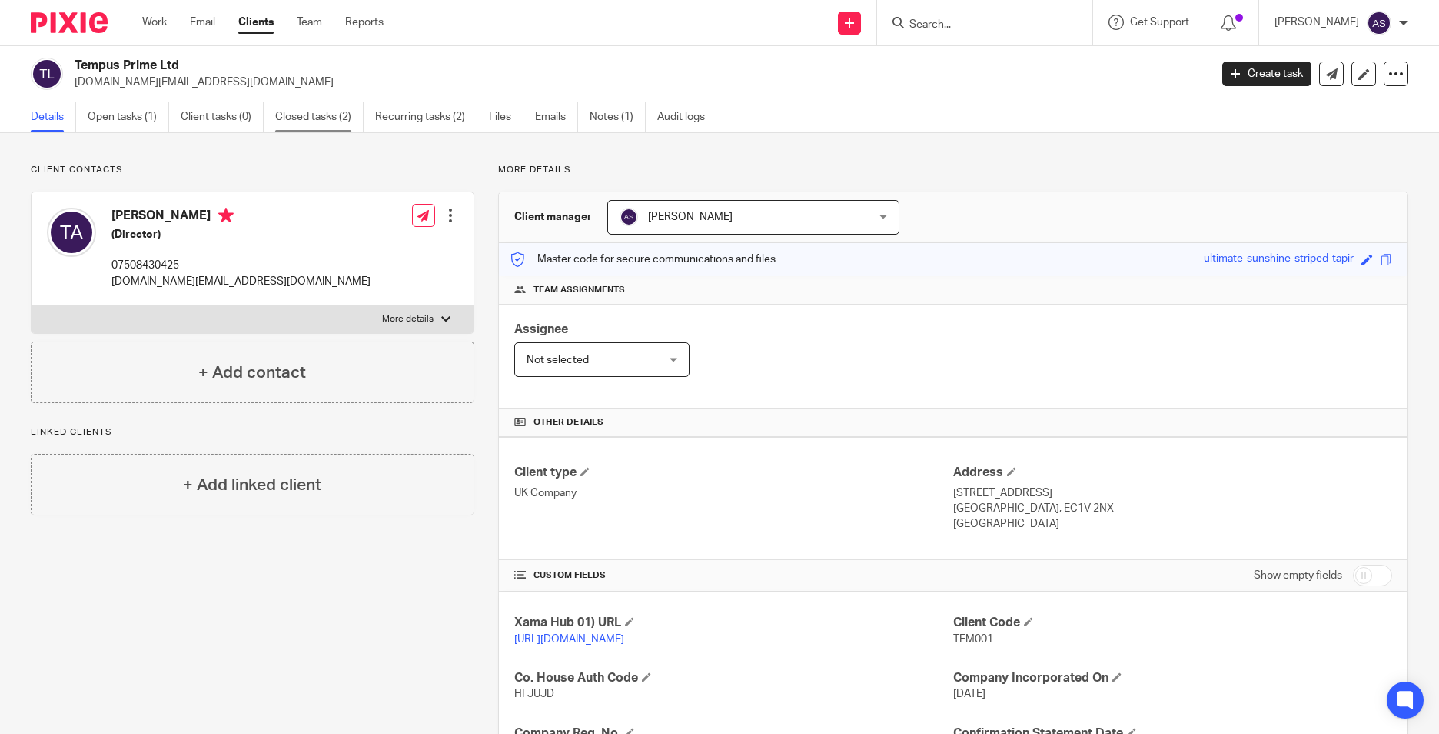
click at [322, 126] on link "Closed tasks (2)" at bounding box center [319, 117] width 88 height 30
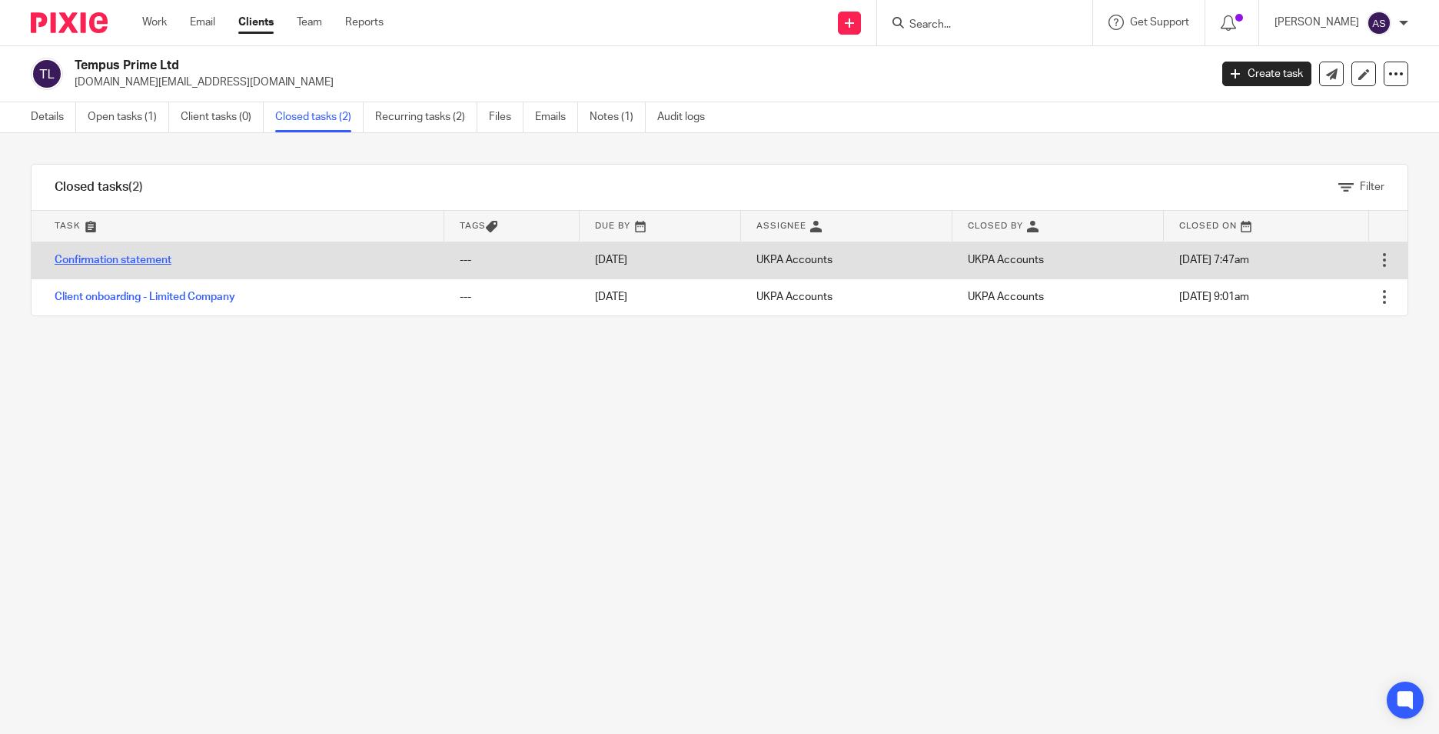
click at [102, 264] on link "Confirmation statement" at bounding box center [113, 260] width 117 height 11
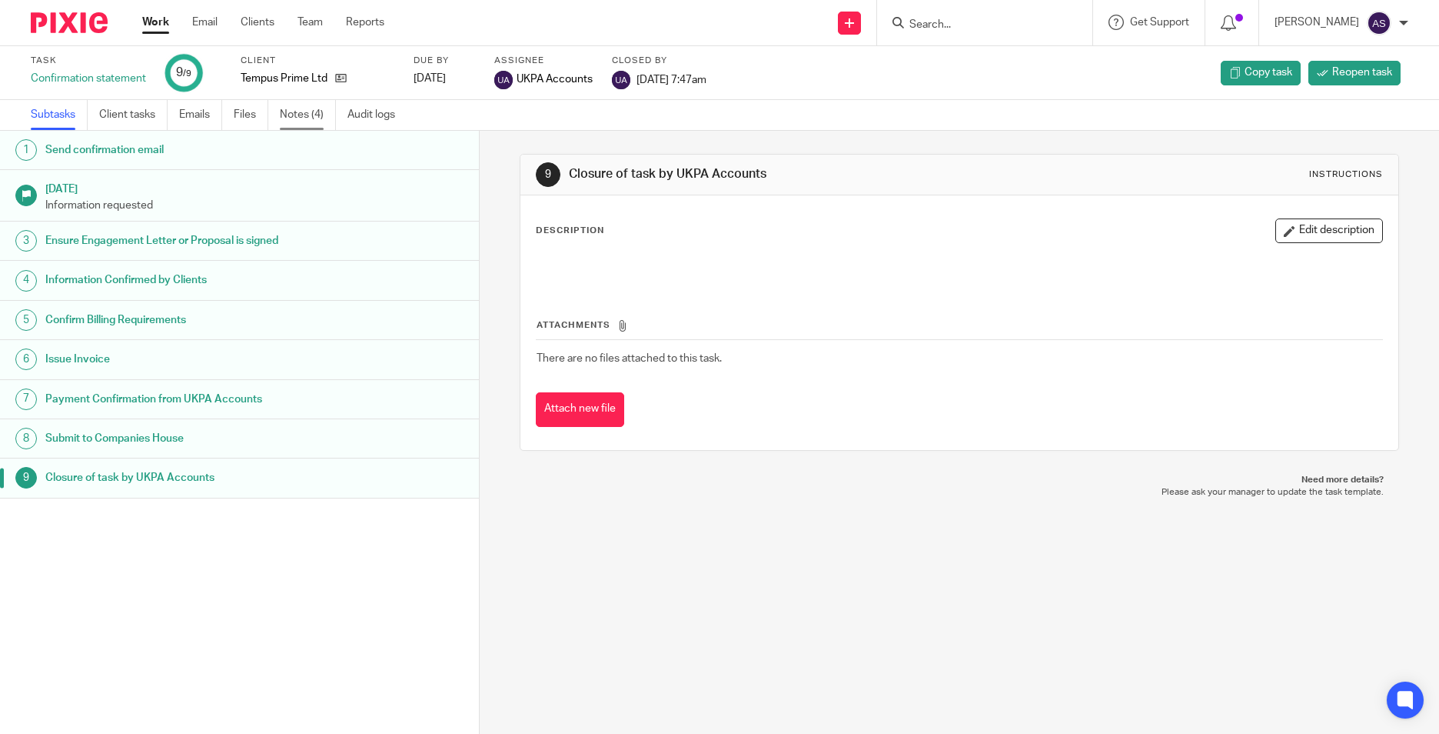
click at [297, 108] on link "Notes (4)" at bounding box center [308, 115] width 56 height 30
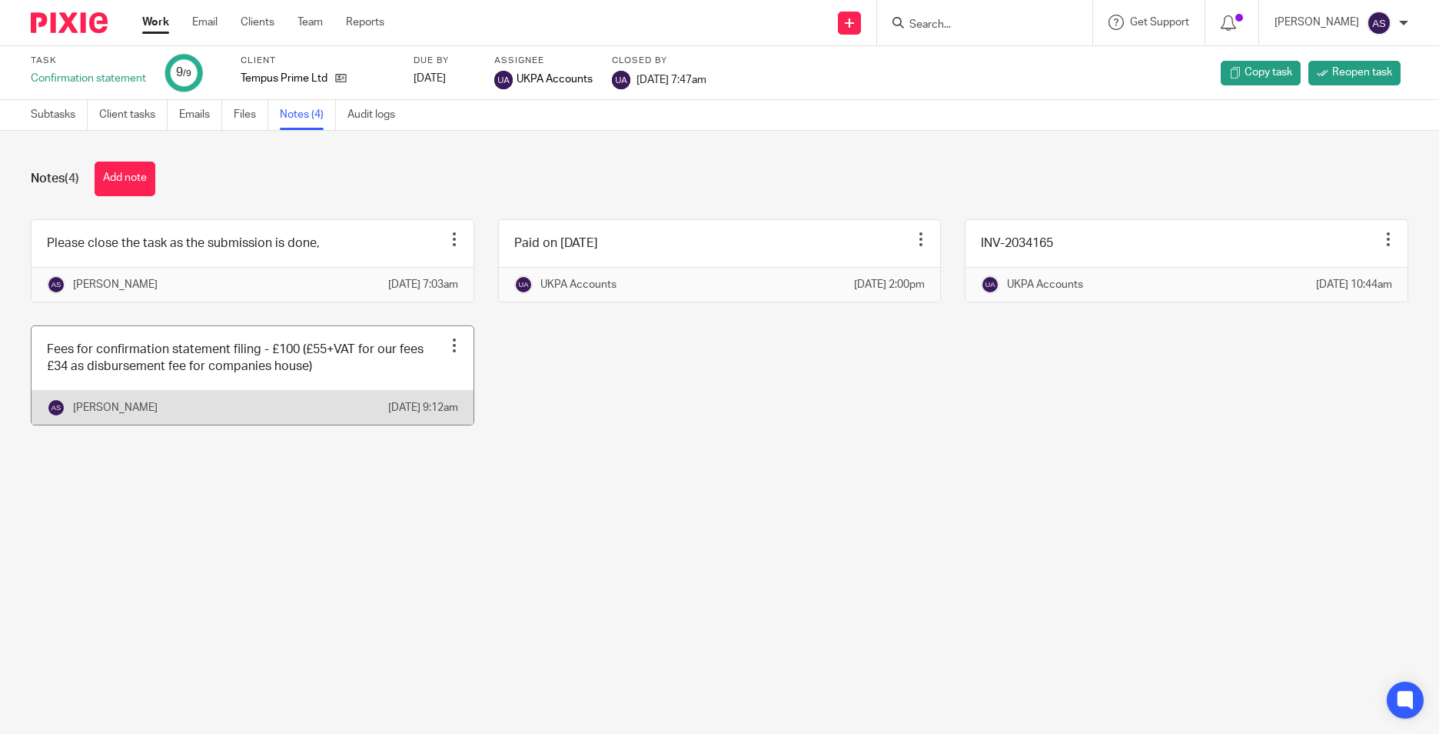
click at [129, 384] on link at bounding box center [253, 375] width 442 height 98
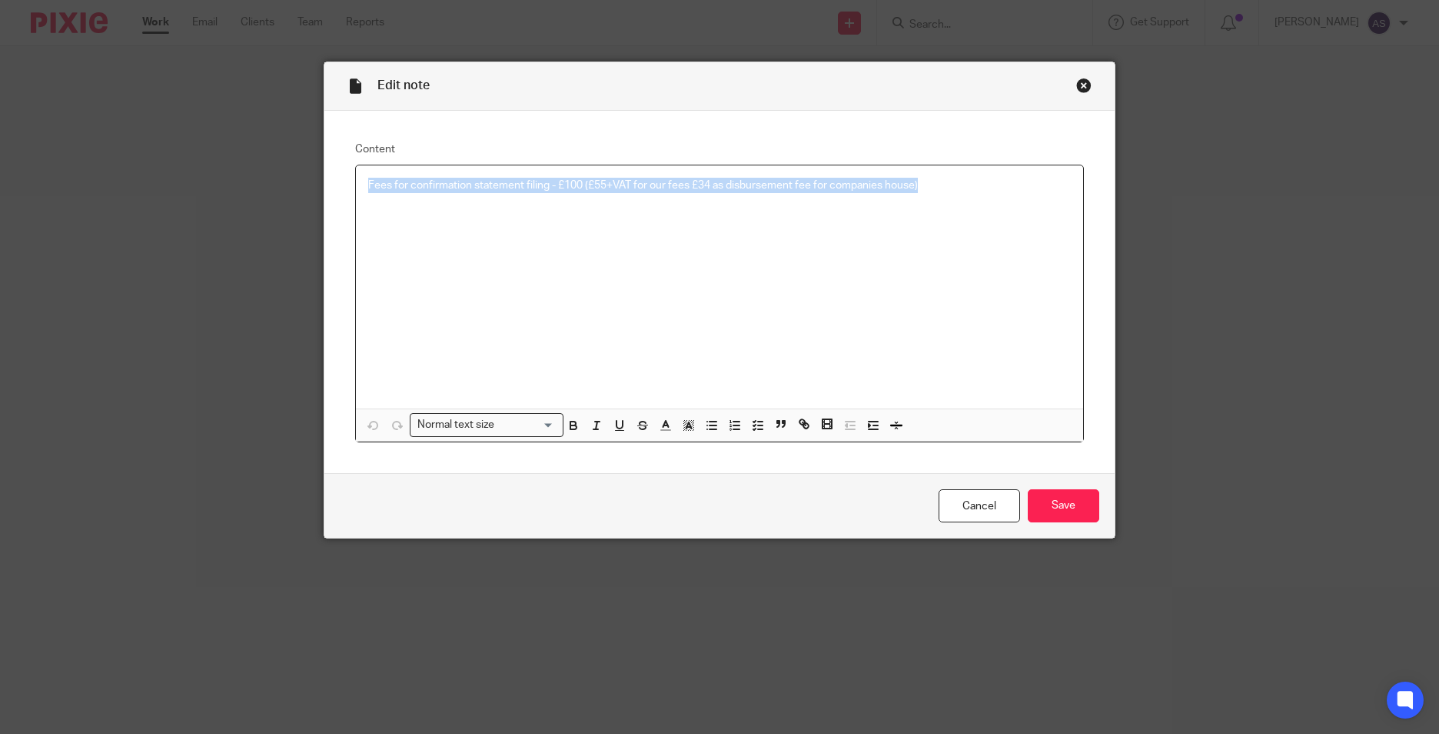
click at [995, 181] on div "Fees for confirmation statement filing - £100 (£55+VAT for our fees £34 as disb…" at bounding box center [719, 286] width 727 height 243
click at [952, 502] on link "Cancel" at bounding box center [980, 505] width 82 height 33
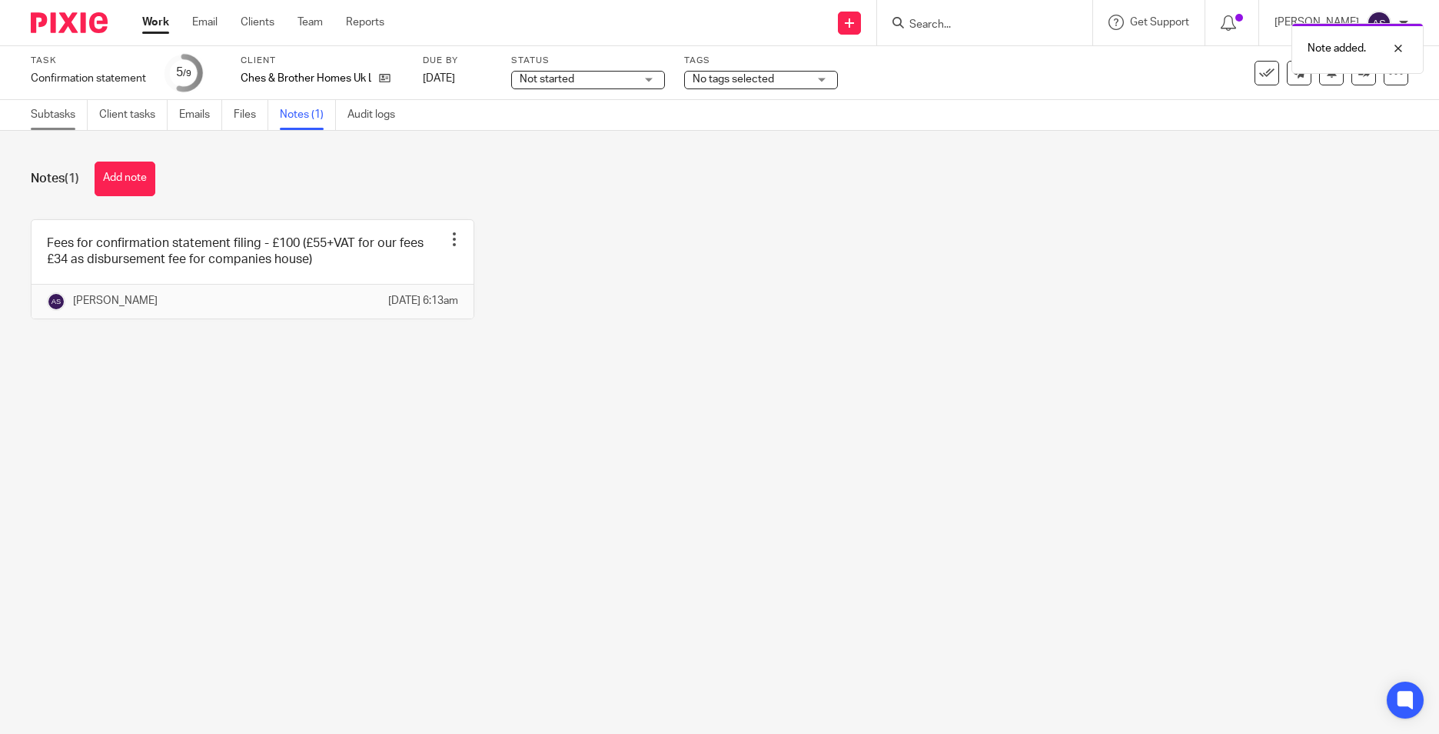
click at [60, 110] on link "Subtasks" at bounding box center [59, 115] width 57 height 30
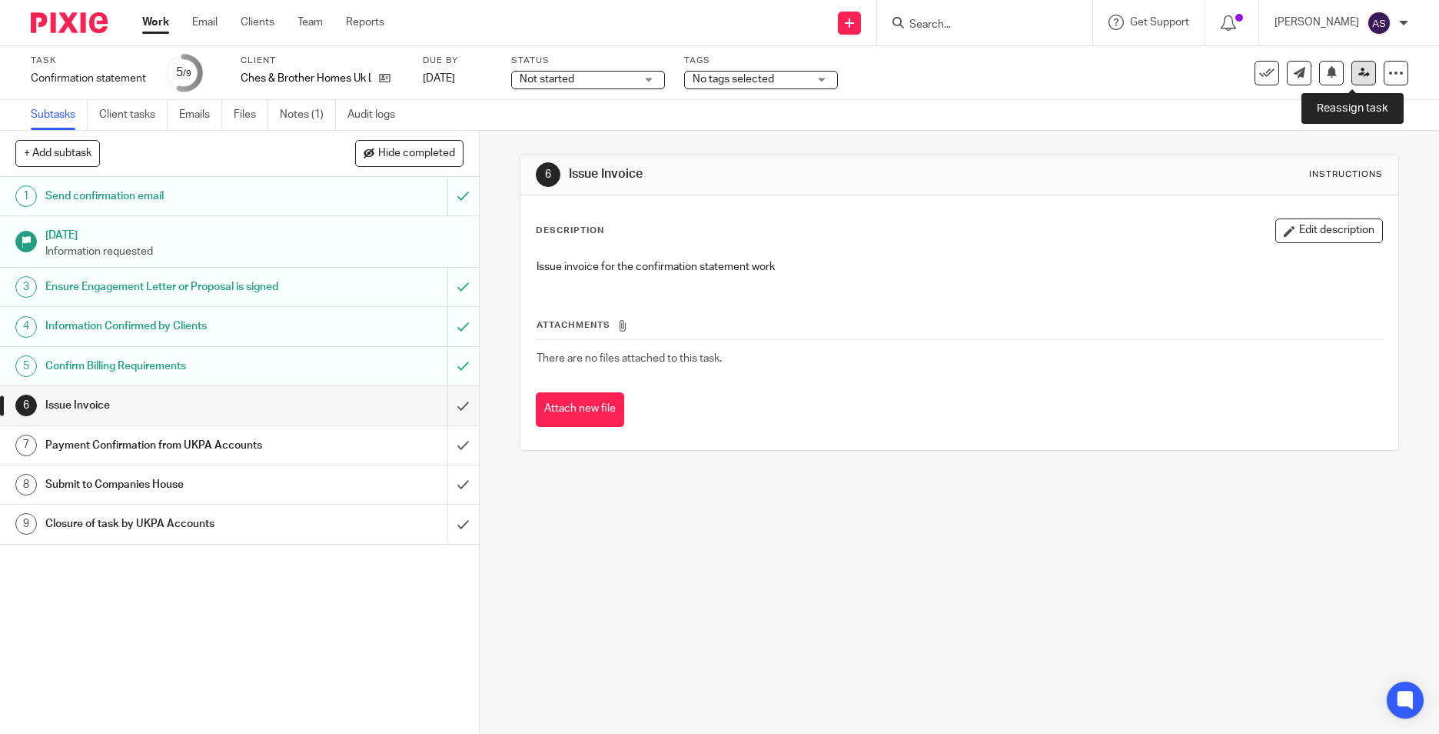
click at [1352, 79] on link at bounding box center [1364, 73] width 25 height 25
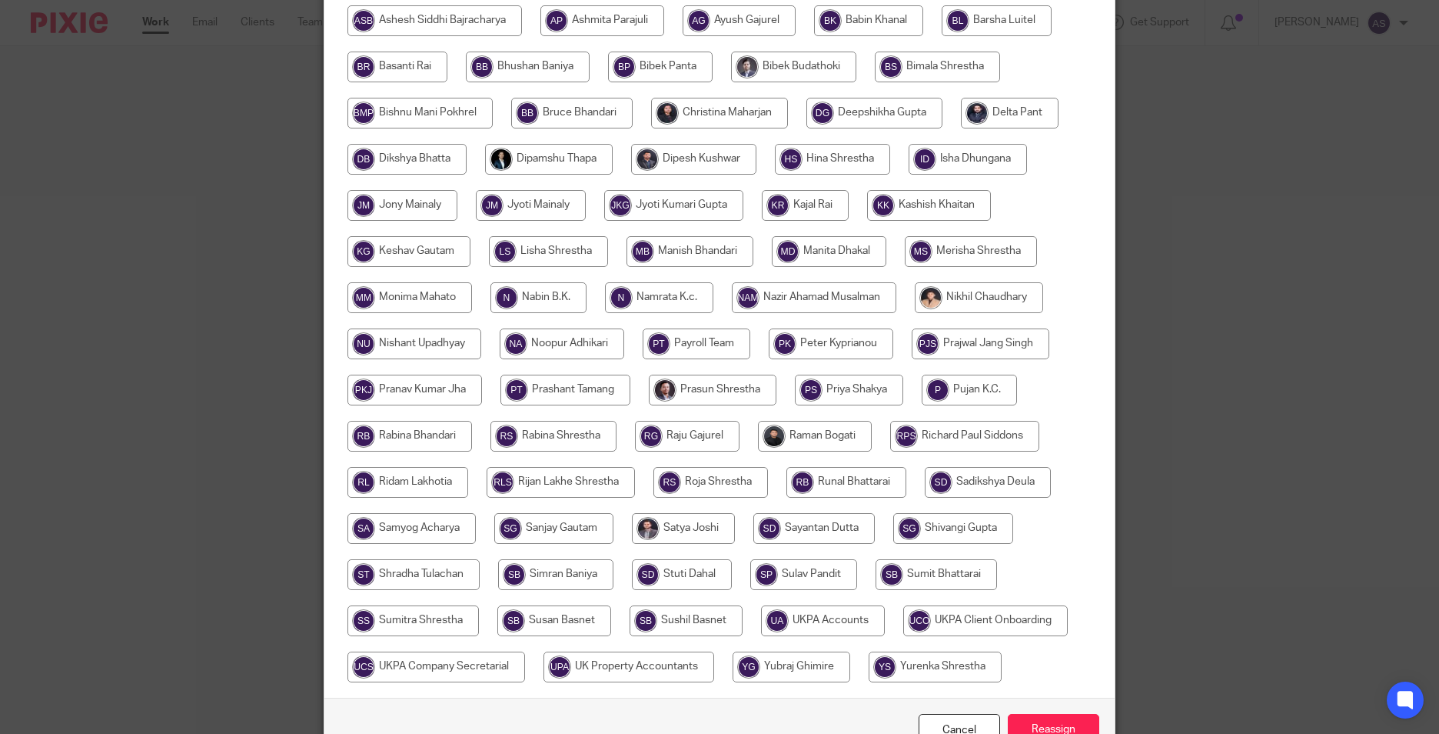
scroll to position [457, 0]
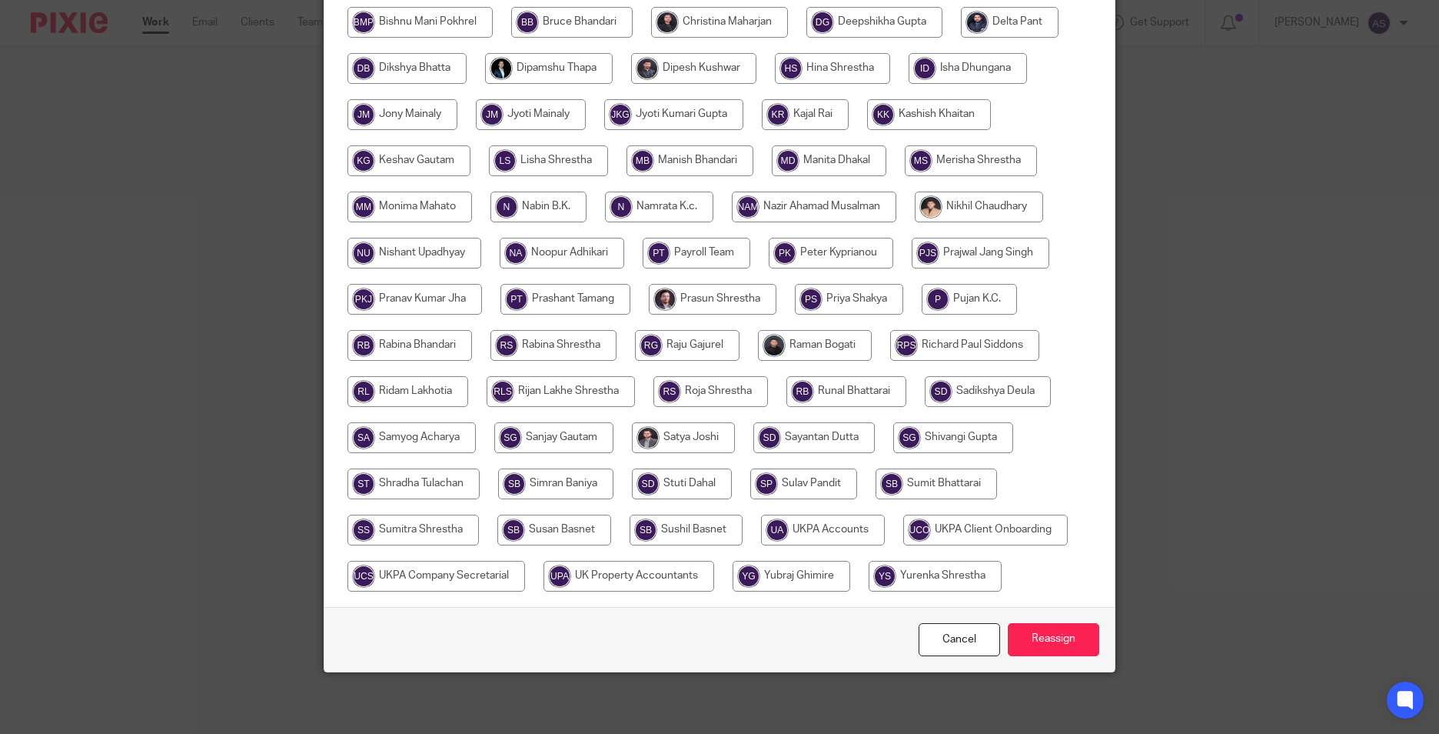
click at [827, 539] on input "radio" at bounding box center [823, 529] width 124 height 31
radio input "true"
click at [1014, 633] on input "Reassign" at bounding box center [1053, 639] width 91 height 33
